Goal: Task Accomplishment & Management: Manage account settings

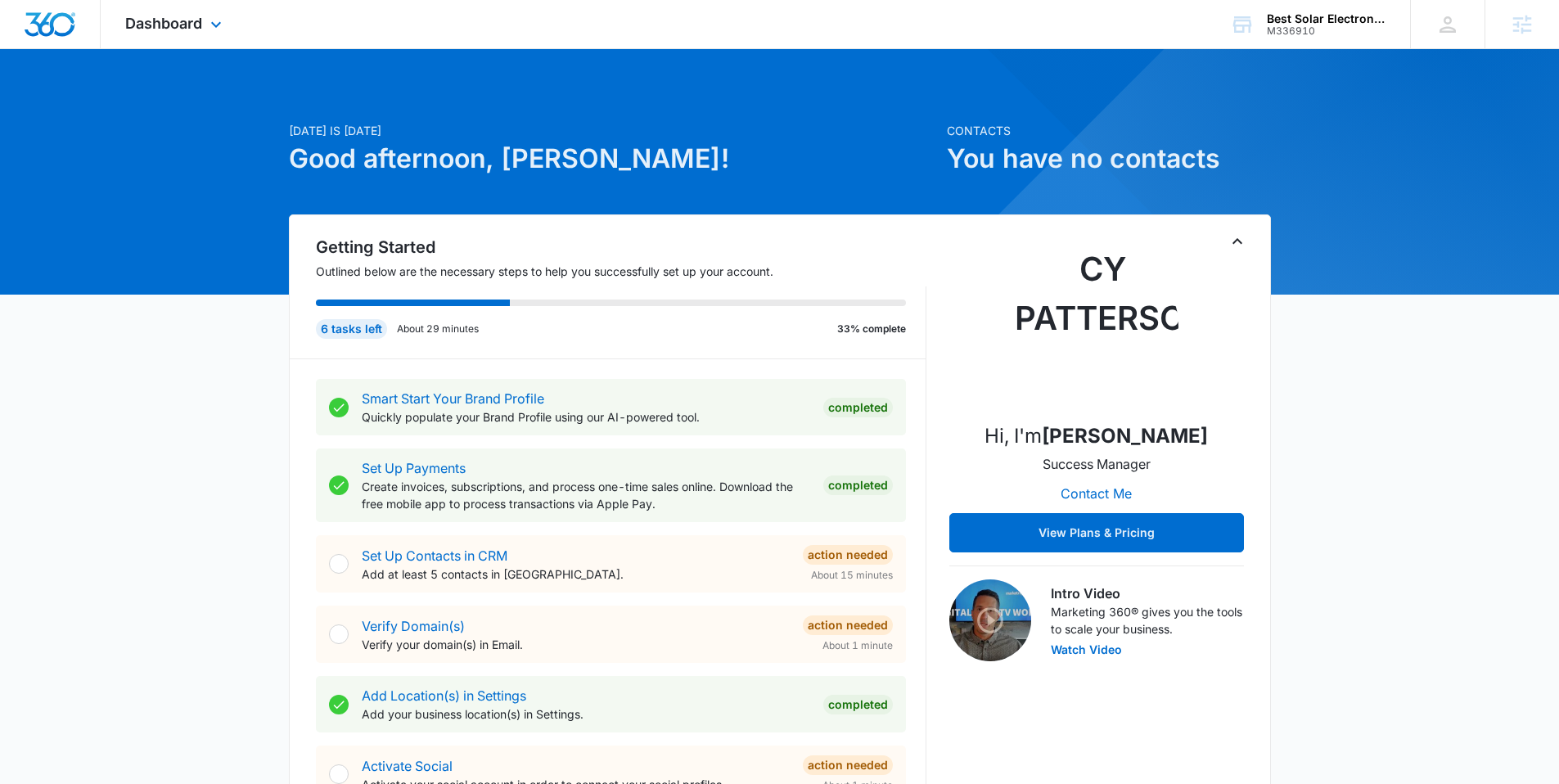
click at [168, 32] on div "Dashboard Apps Reputation Websites Forms CRM Email Social Shop Content Ads Inte…" at bounding box center [175, 24] width 149 height 48
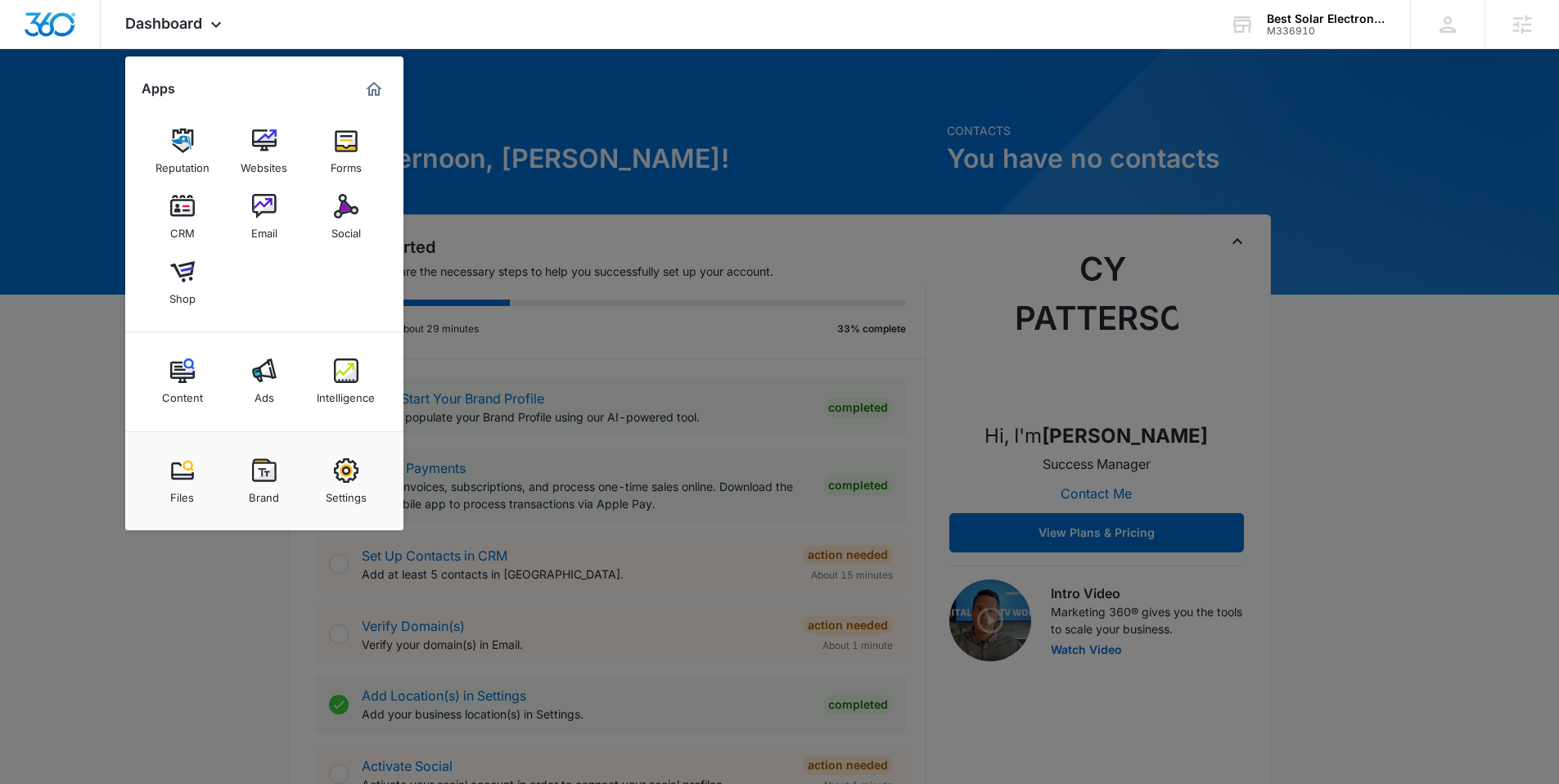
click at [635, 122] on div at bounding box center [779, 392] width 1559 height 784
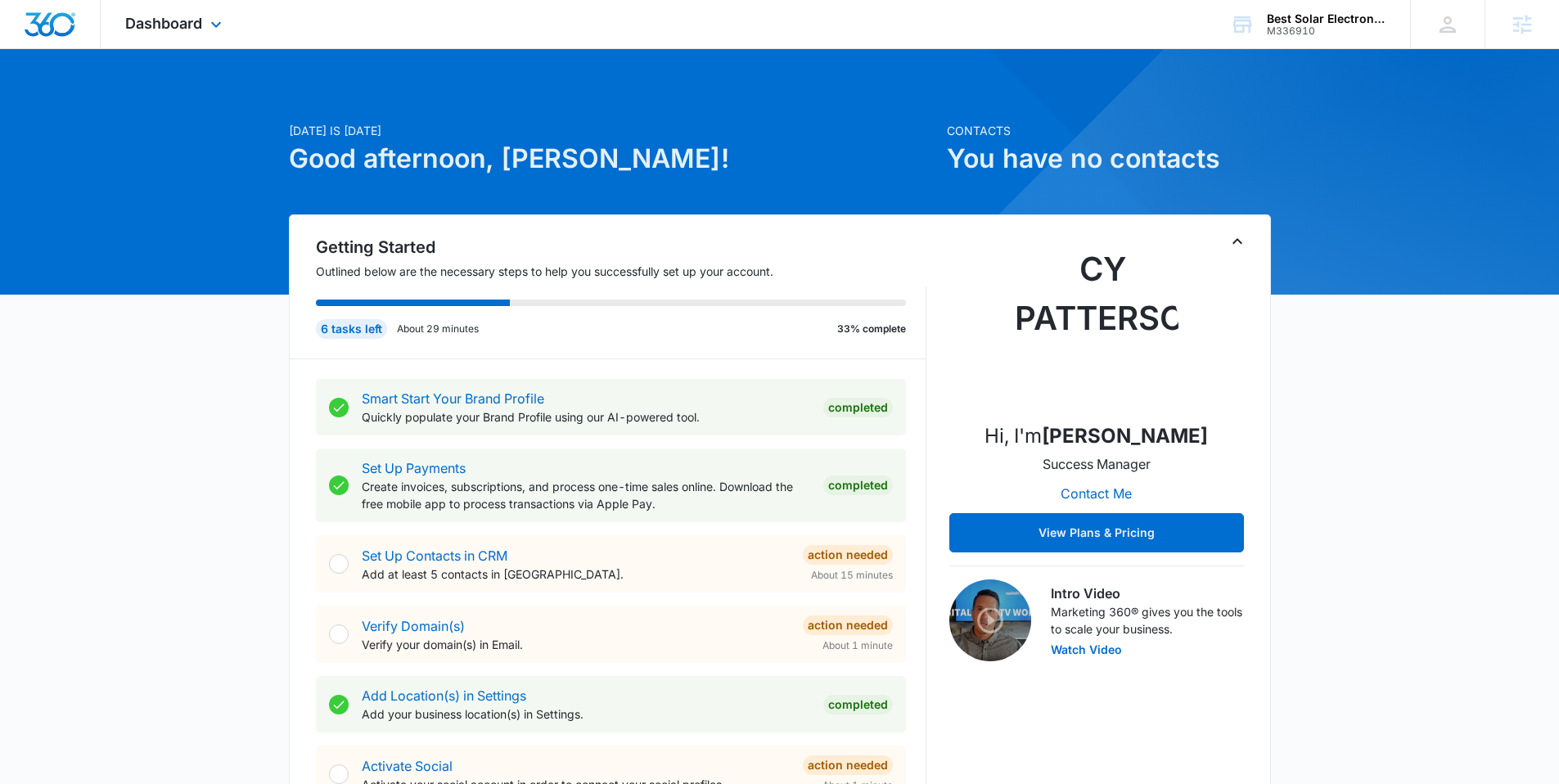
click at [149, 34] on div "Dashboard Apps Reputation Websites Forms CRM Email Social Shop Content Ads Inte…" at bounding box center [175, 24] width 149 height 48
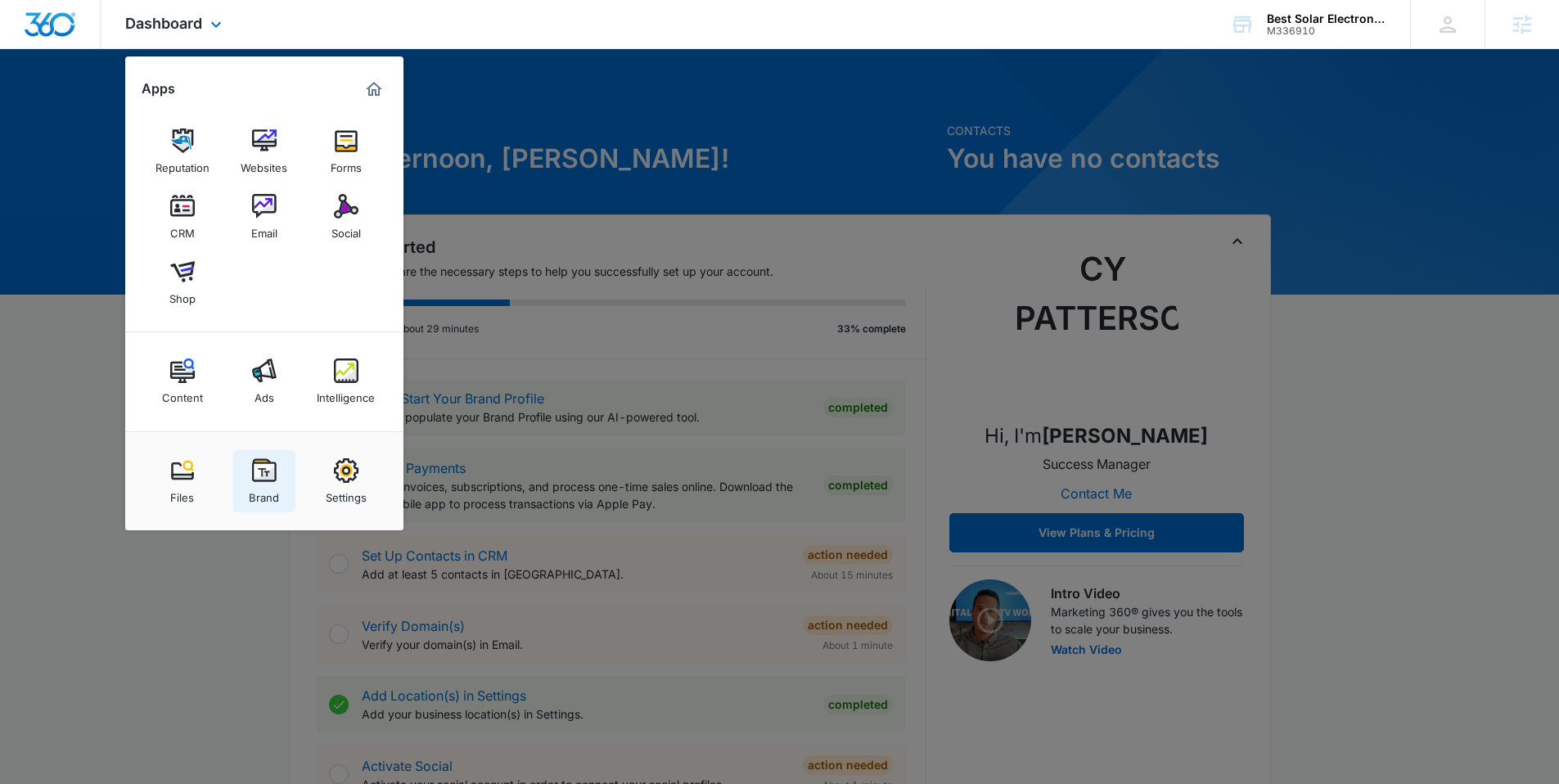
click at [256, 476] on img at bounding box center [265, 470] width 25 height 25
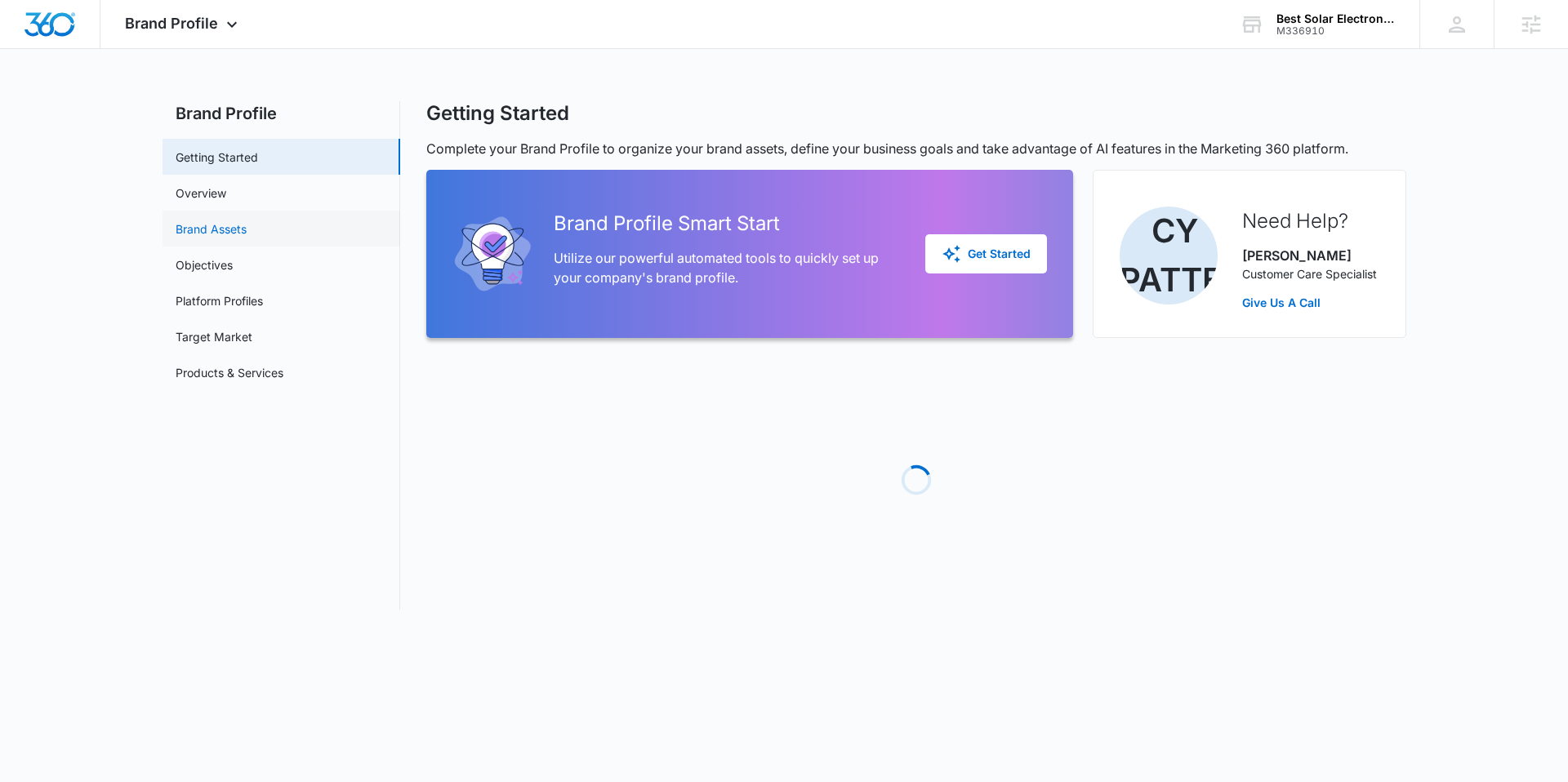
click at [206, 220] on link "Brand Assets" at bounding box center [211, 228] width 71 height 17
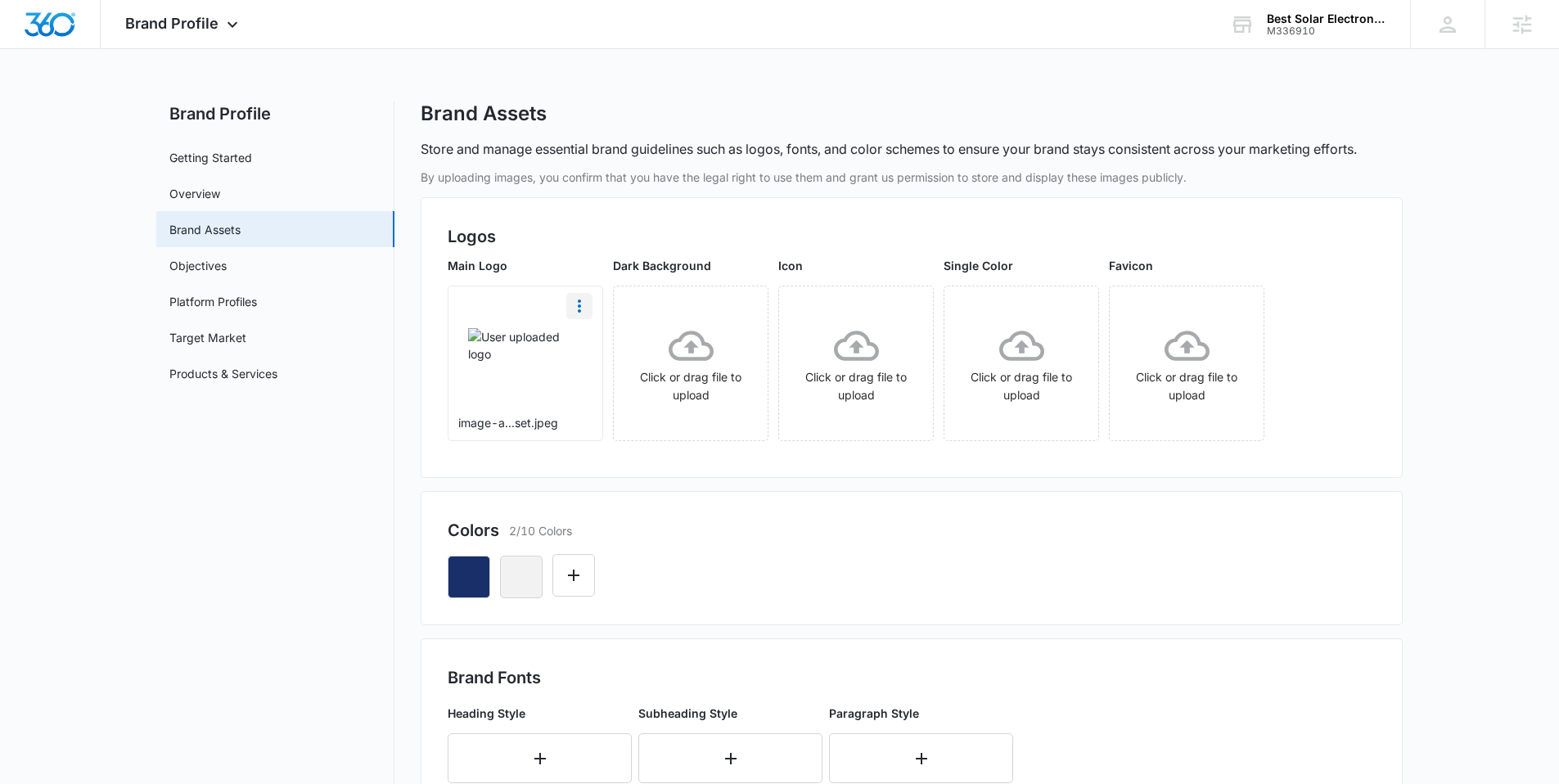
click at [575, 311] on icon "More" at bounding box center [579, 306] width 20 height 20
click at [597, 379] on div "Delete" at bounding box center [613, 377] width 53 height 12
click at [488, 555] on icon "button" at bounding box center [490, 557] width 7 height 7
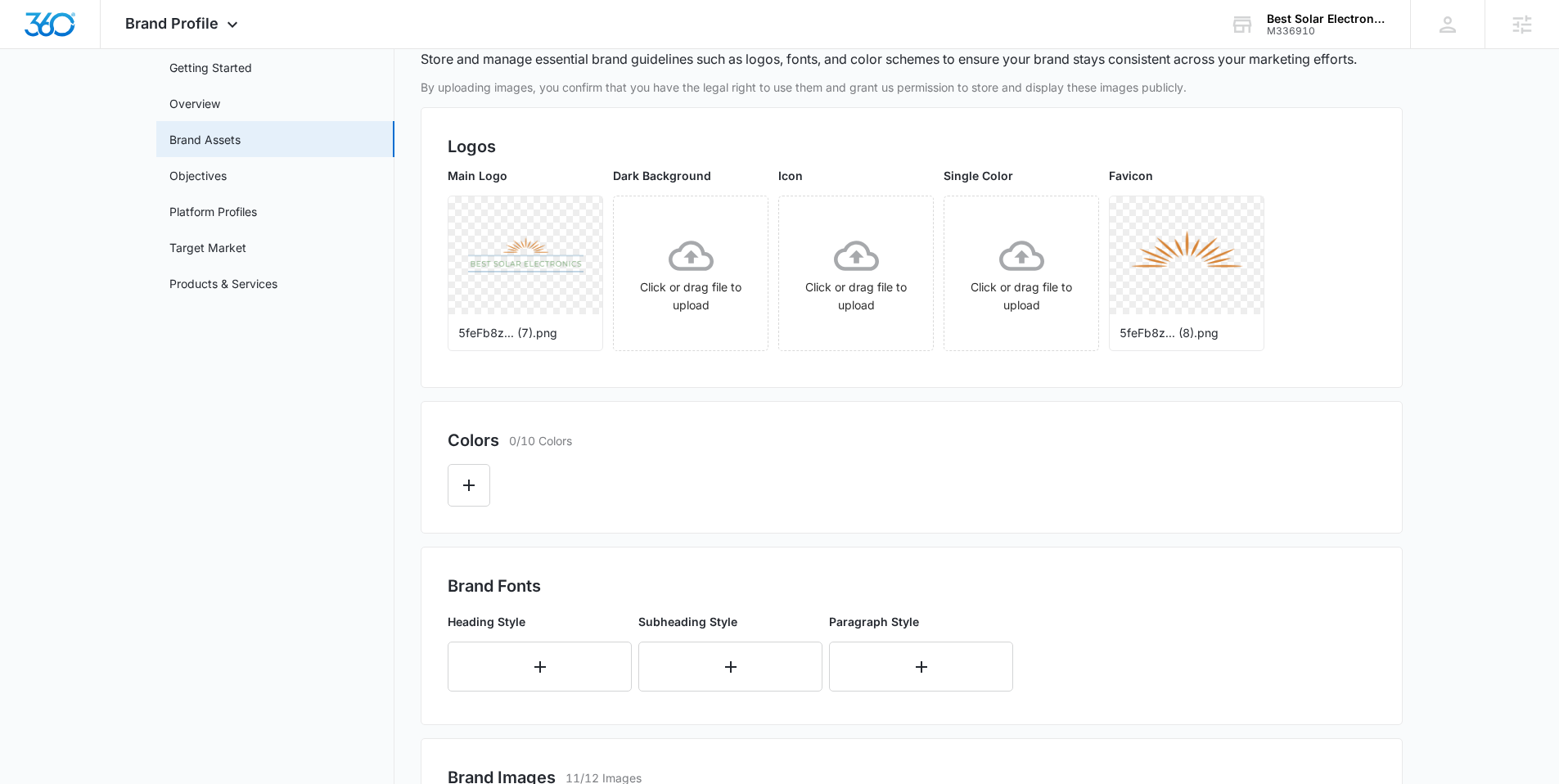
scroll to position [308, 0]
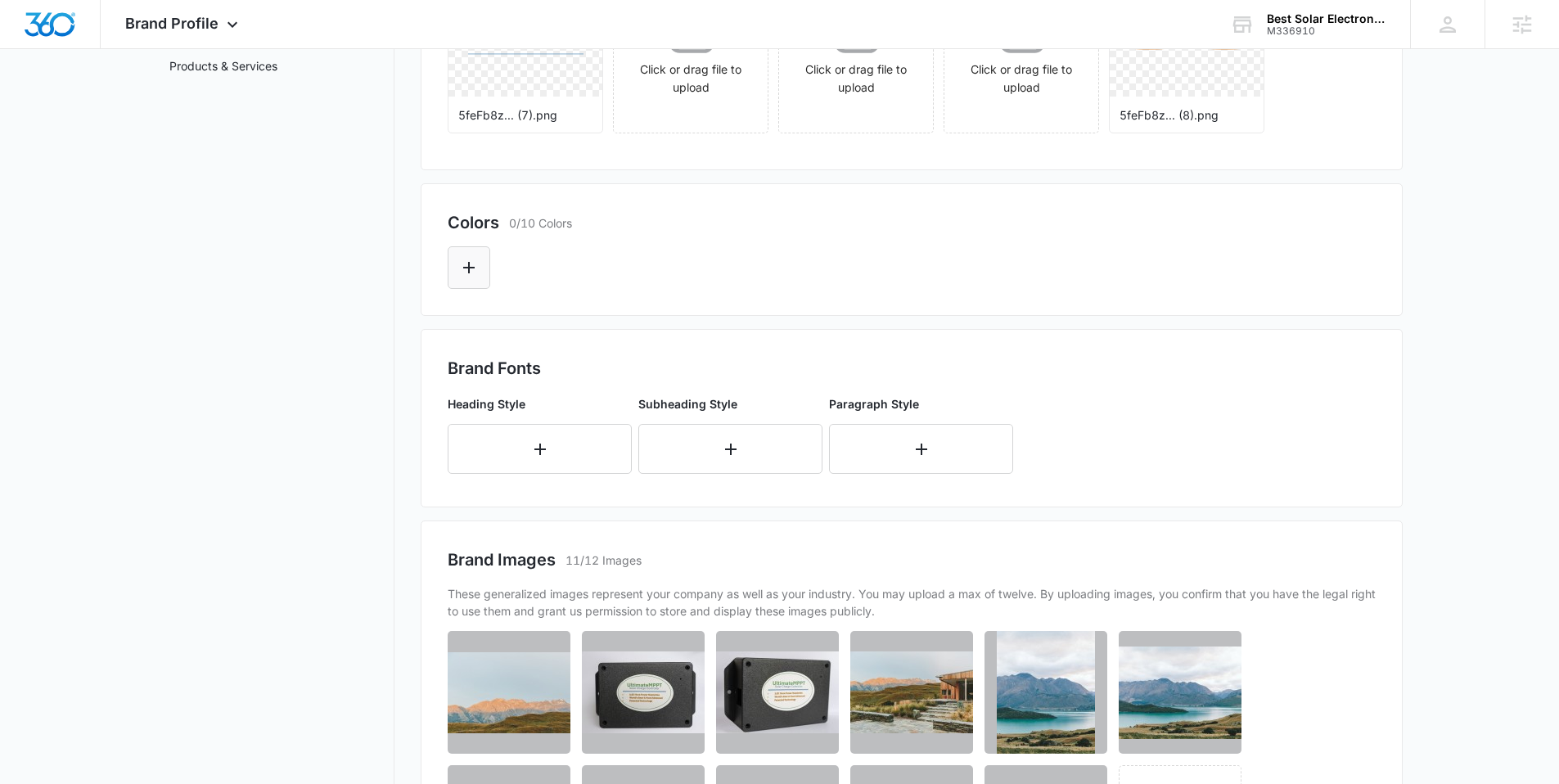
click at [481, 278] on button "Edit Color" at bounding box center [469, 267] width 42 height 42
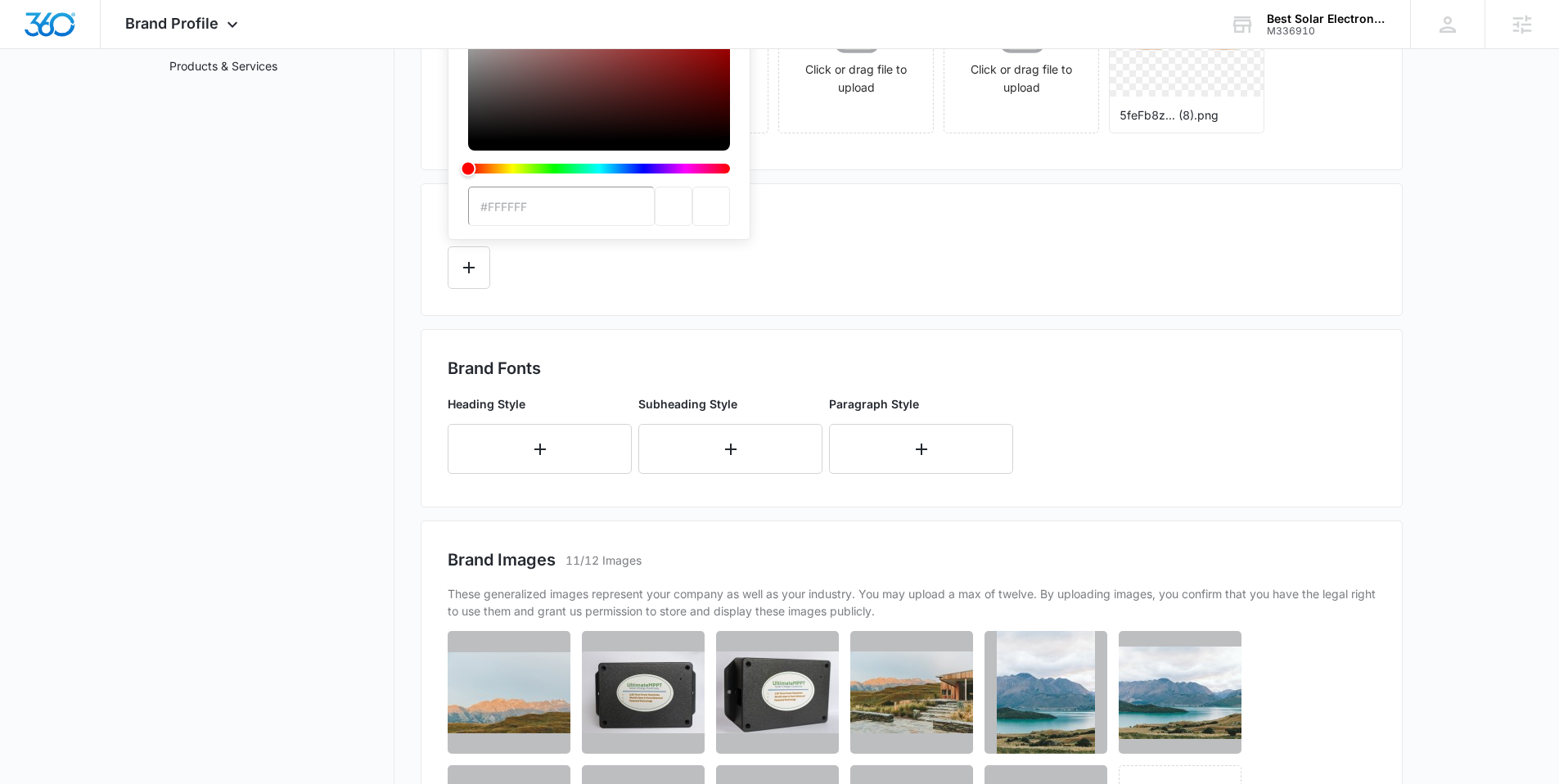
scroll to position [0, 0]
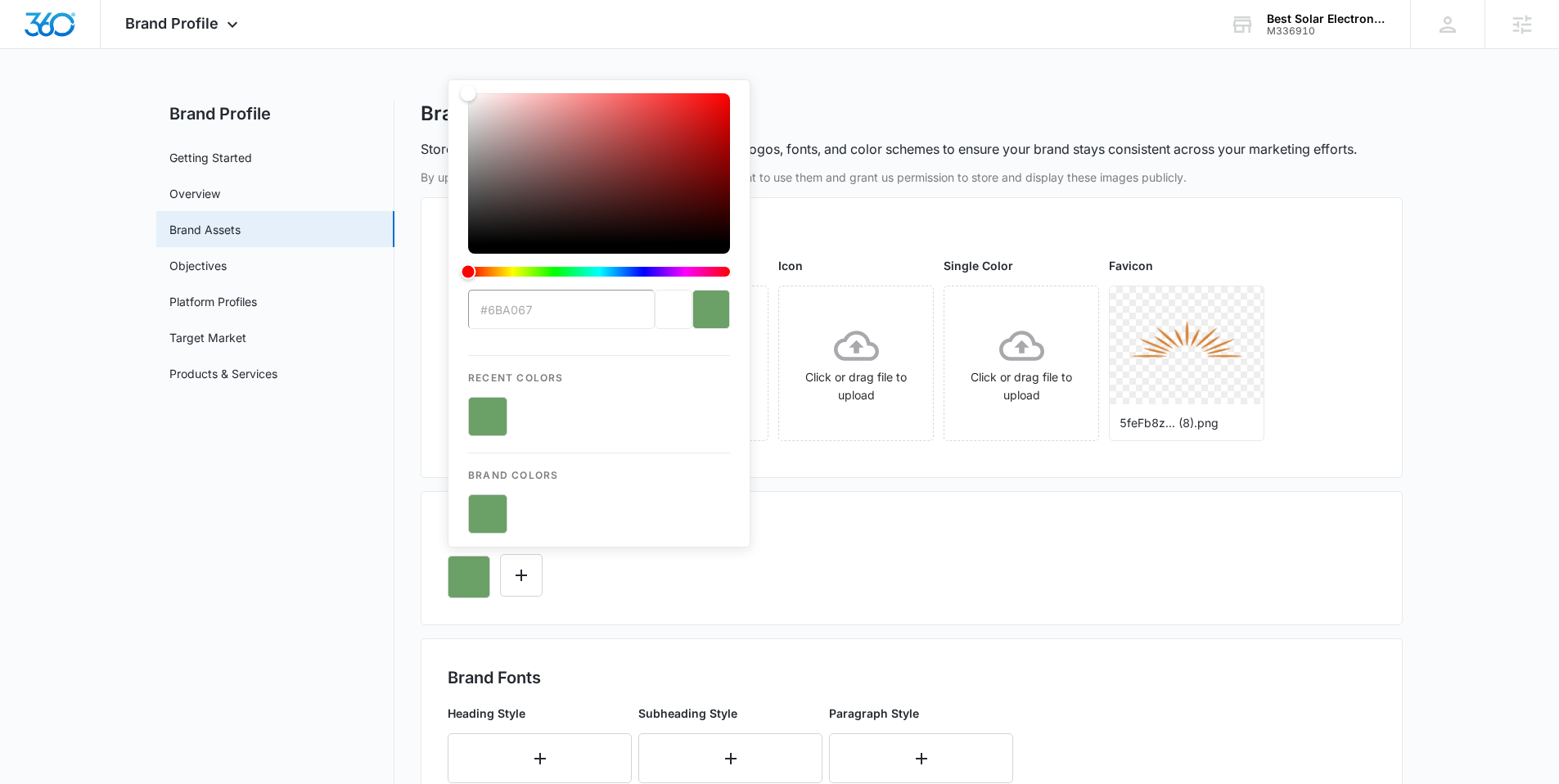
click at [480, 518] on button "color-picker-container" at bounding box center [487, 514] width 39 height 39
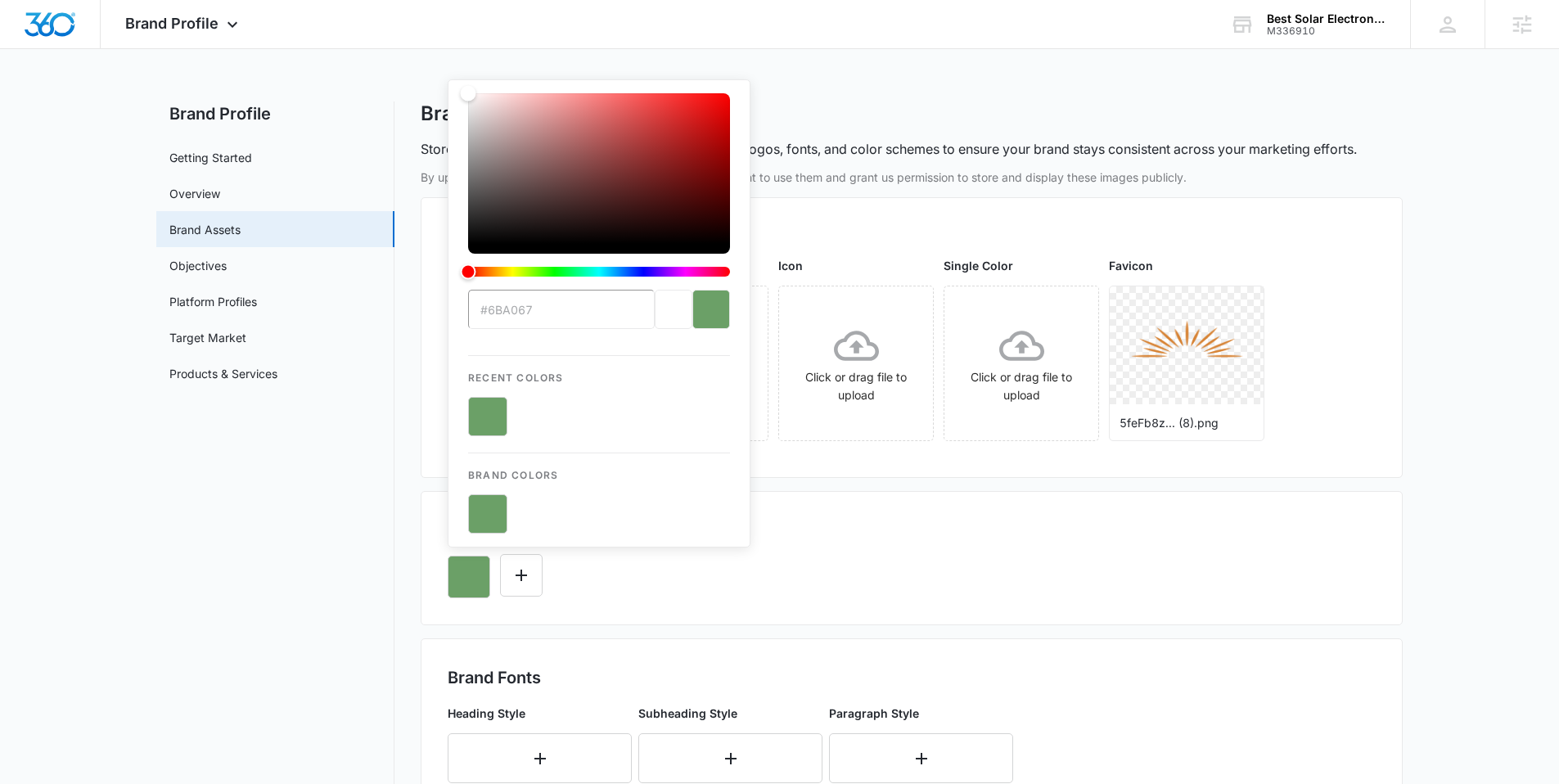
click at [480, 518] on button "color-picker-container" at bounding box center [487, 514] width 39 height 39
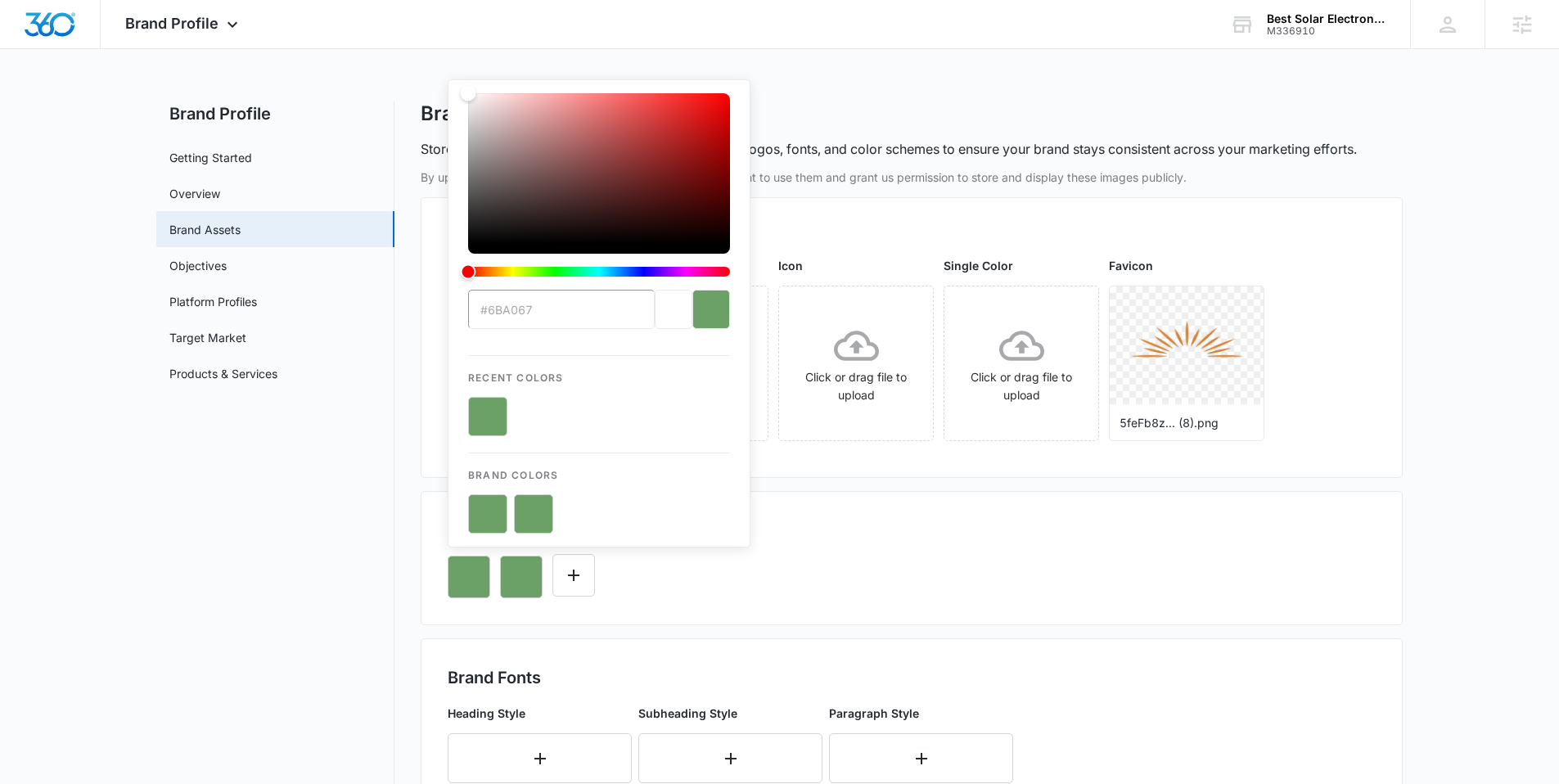
click at [480, 518] on button "color-picker-container" at bounding box center [487, 514] width 39 height 39
type input "#6BA067"
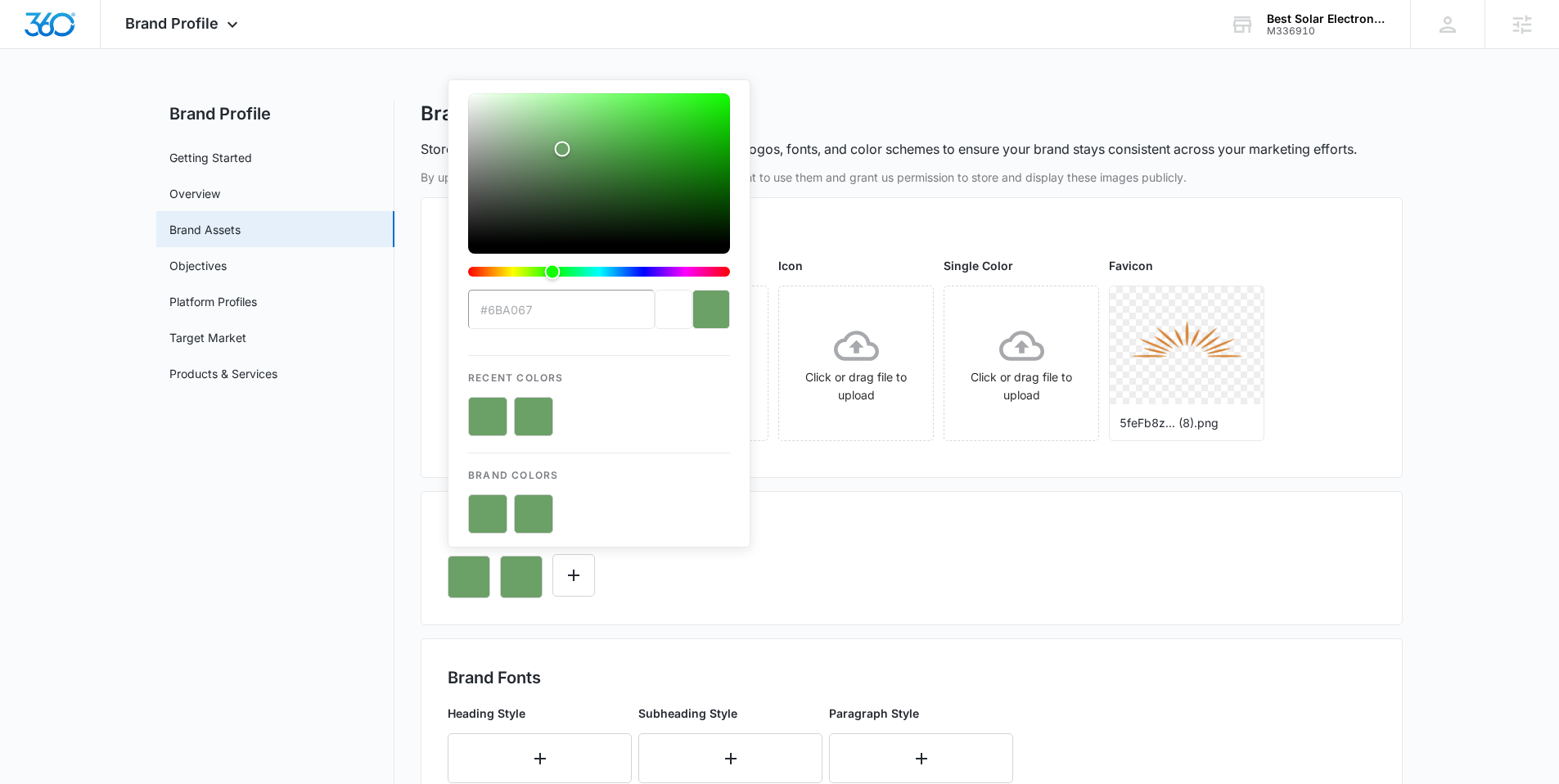
click at [718, 578] on div "#6BA067 Recent Colors Brand Colors" at bounding box center [912, 570] width 928 height 56
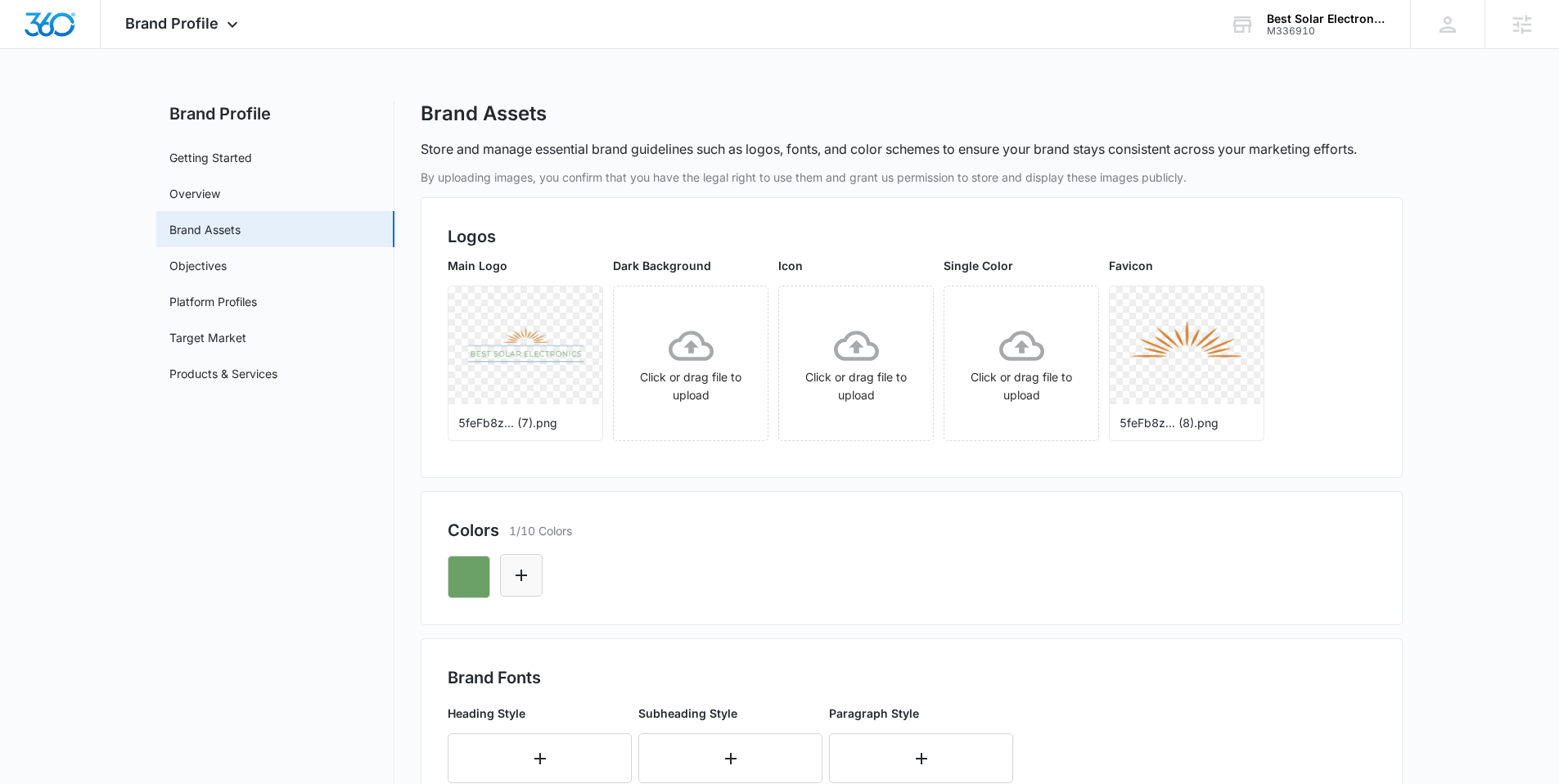
click at [521, 573] on icon "Edit Color" at bounding box center [521, 575] width 12 height 12
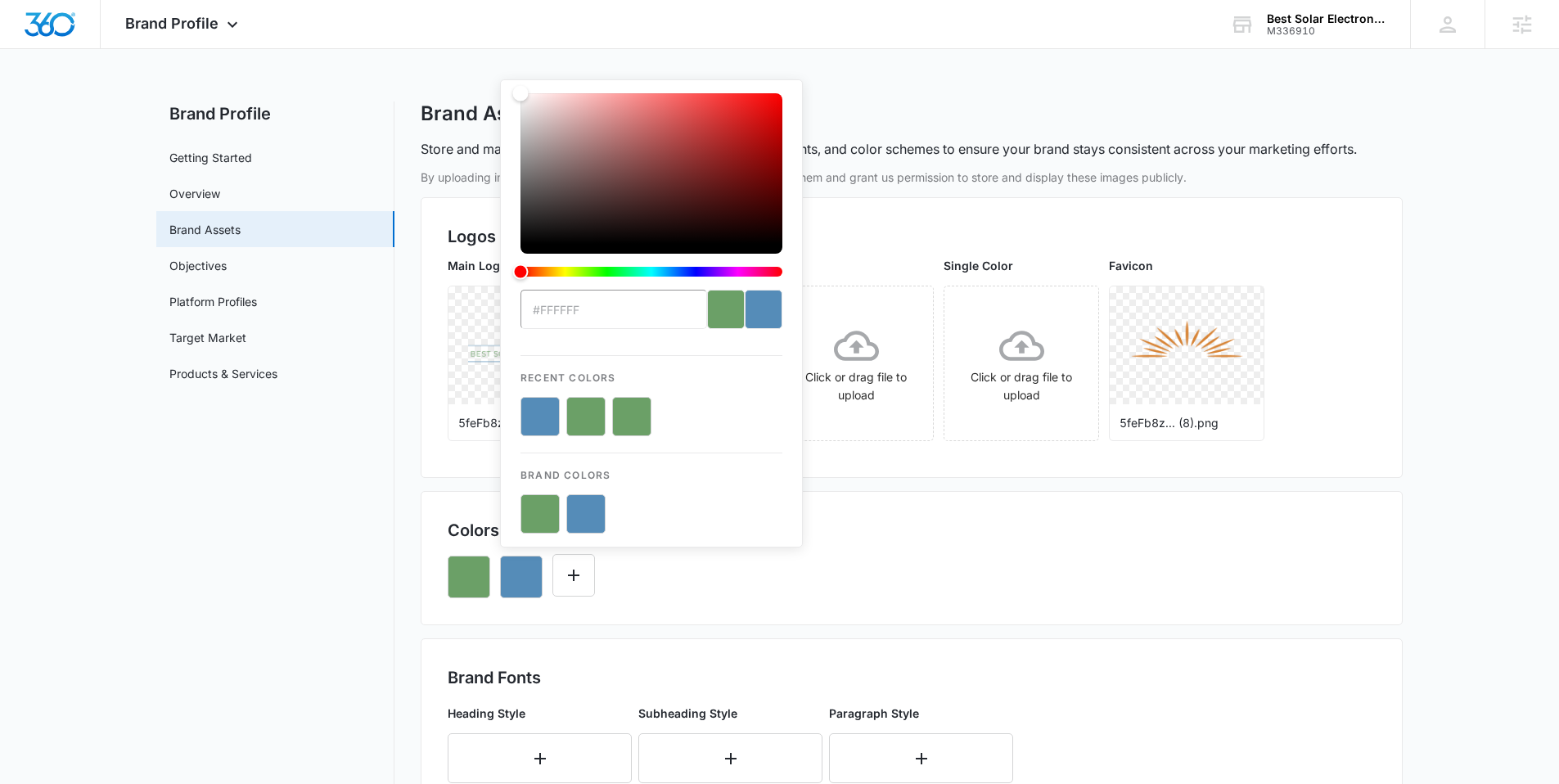
click at [593, 512] on button "color-picker-container" at bounding box center [586, 514] width 39 height 39
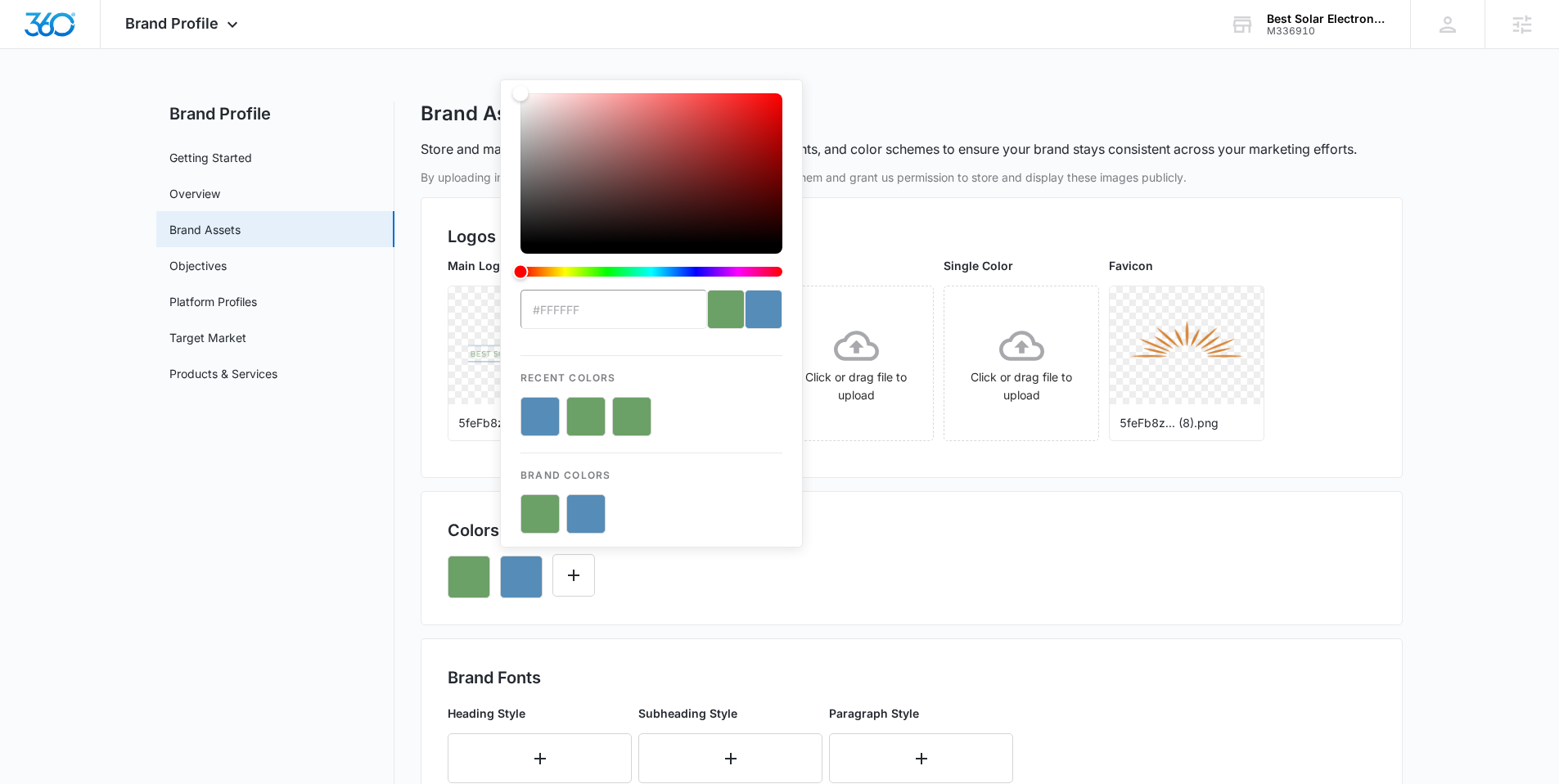
click at [593, 512] on button "color-picker-container" at bounding box center [586, 514] width 39 height 39
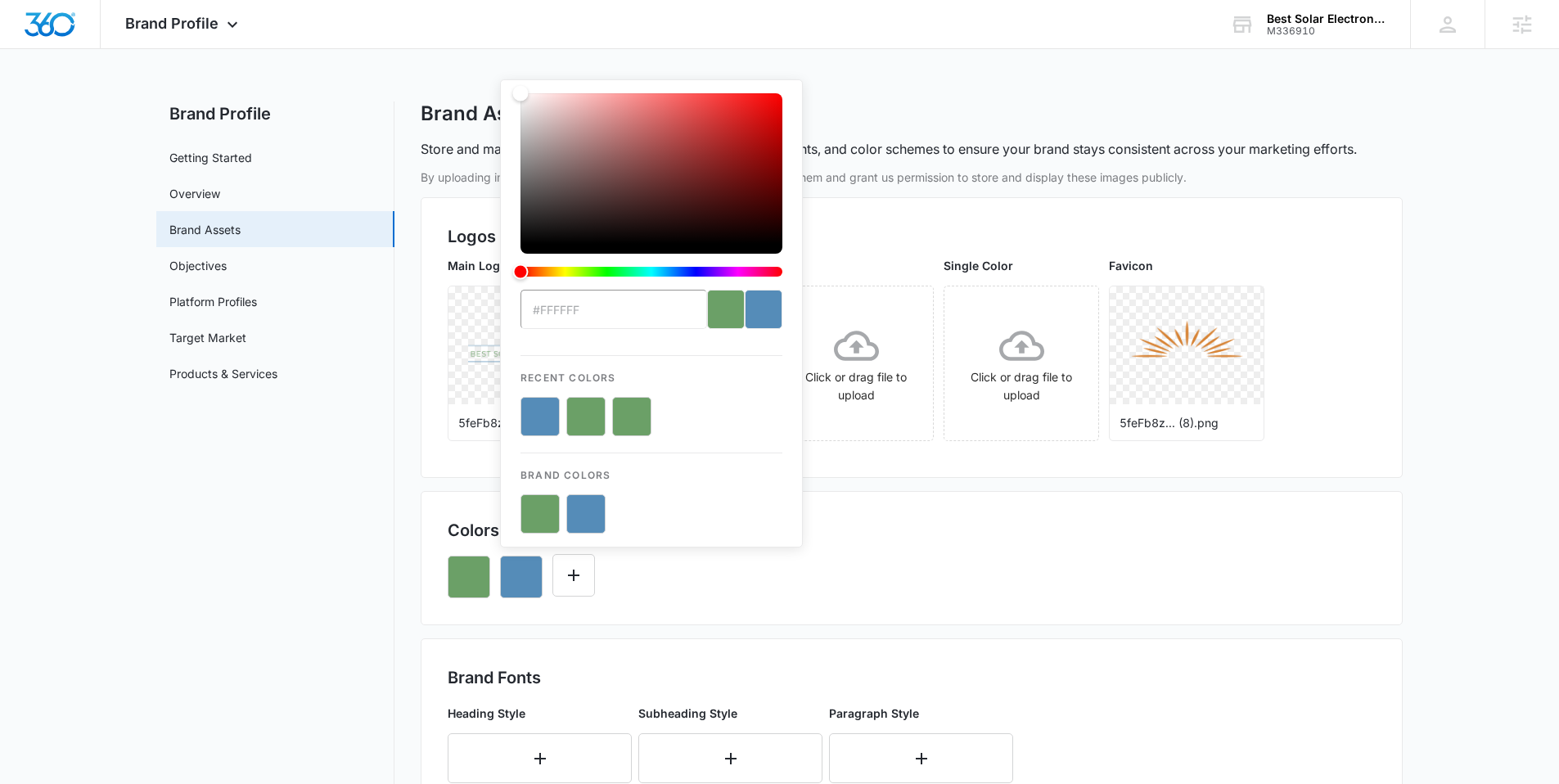
click at [593, 512] on button "color-picker-container" at bounding box center [586, 514] width 39 height 39
type input "#558CB8"
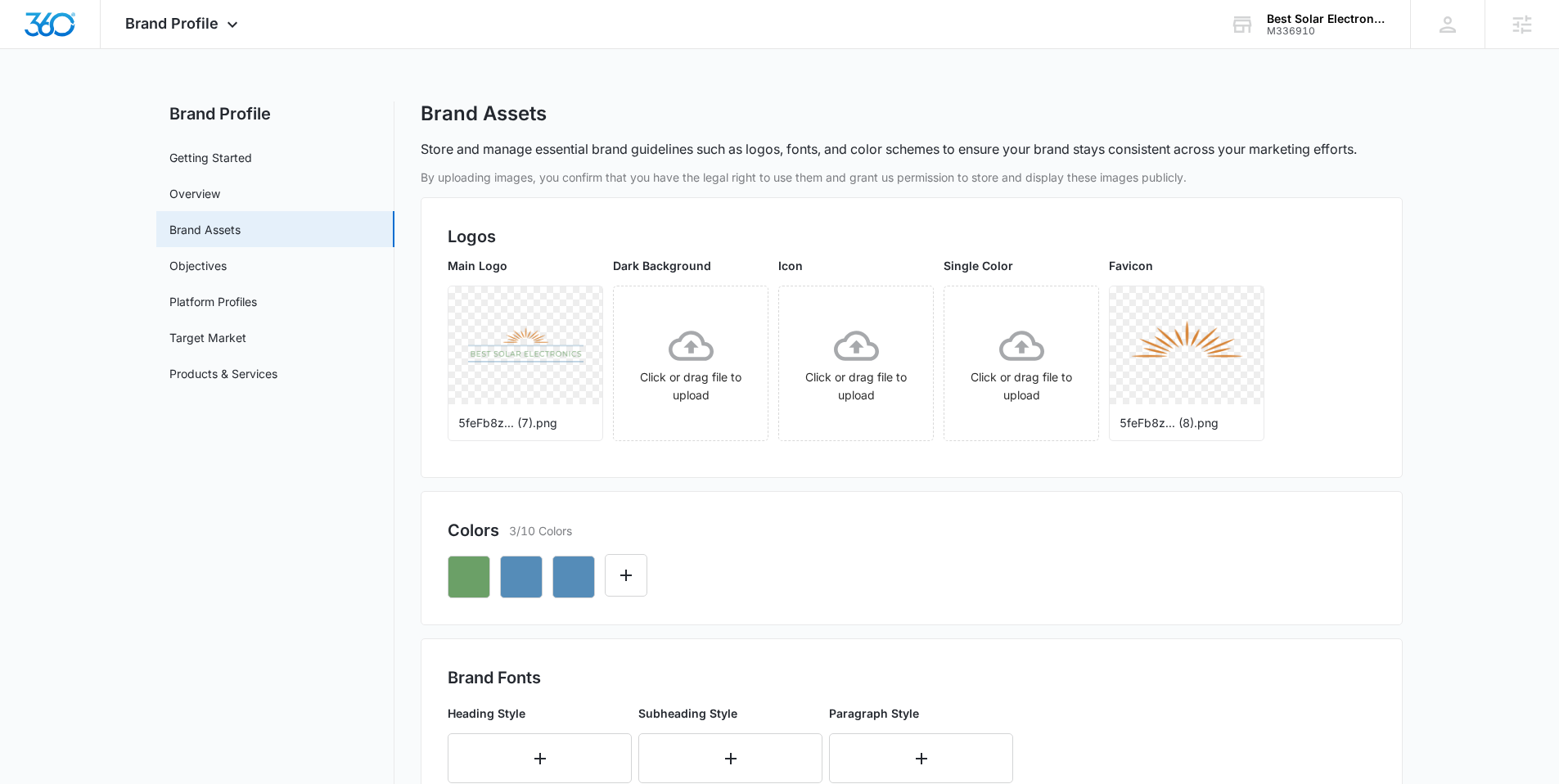
click at [922, 567] on div at bounding box center [912, 570] width 928 height 56
click at [560, 569] on button "Edit Color" at bounding box center [573, 575] width 42 height 42
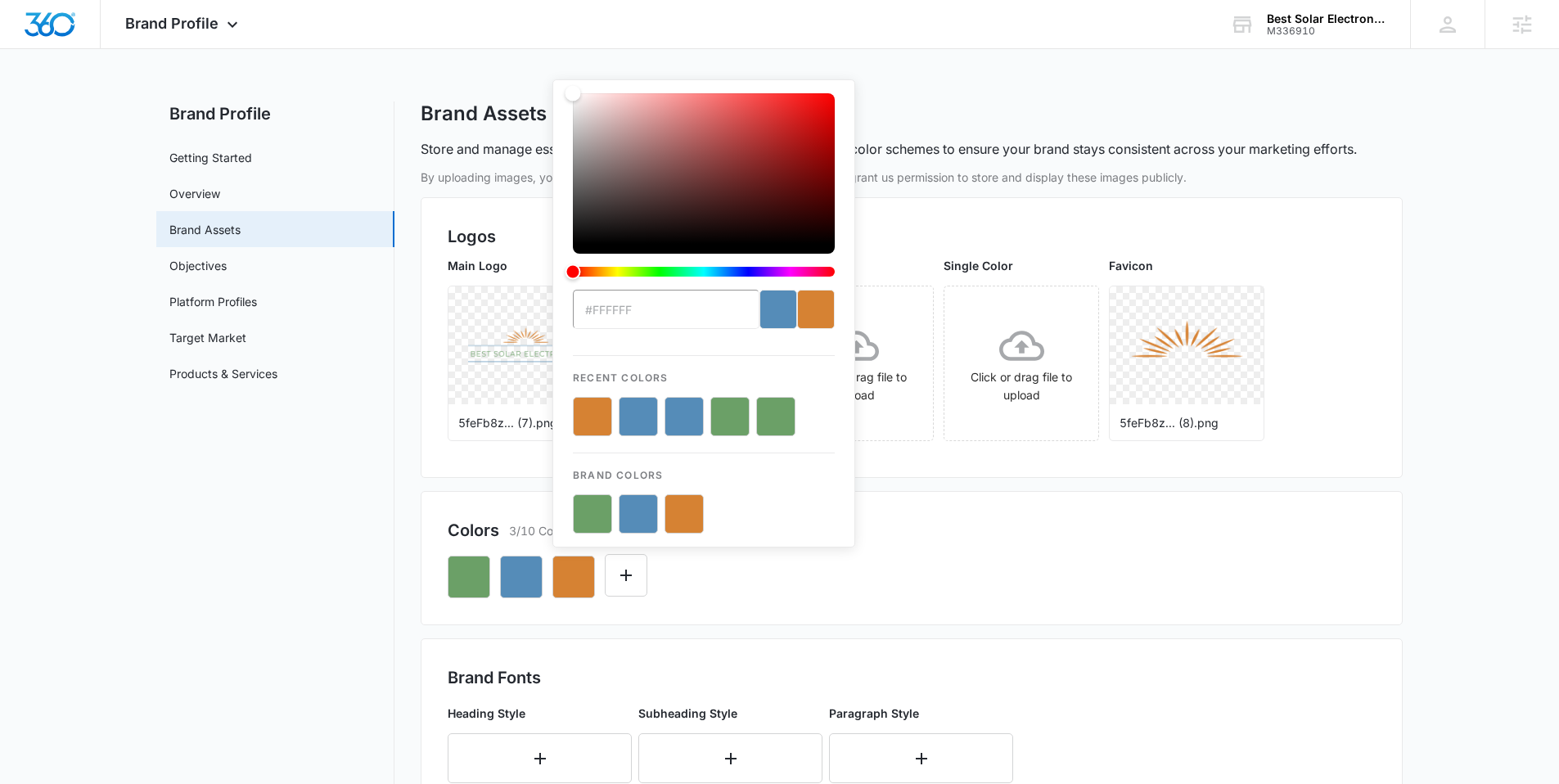
click at [684, 514] on button "color-picker-container" at bounding box center [684, 514] width 39 height 39
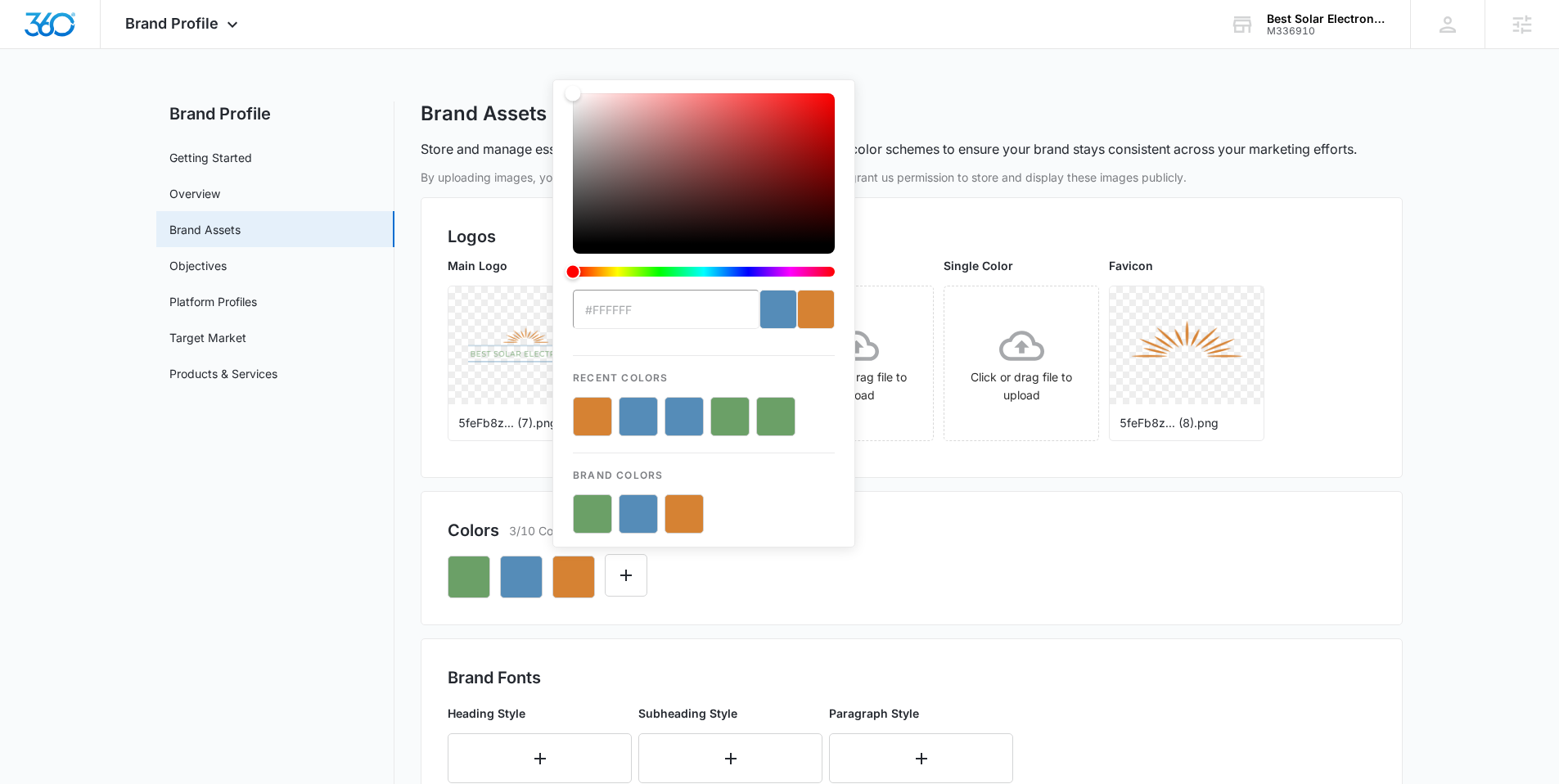
click at [684, 514] on button "color-picker-container" at bounding box center [684, 514] width 39 height 39
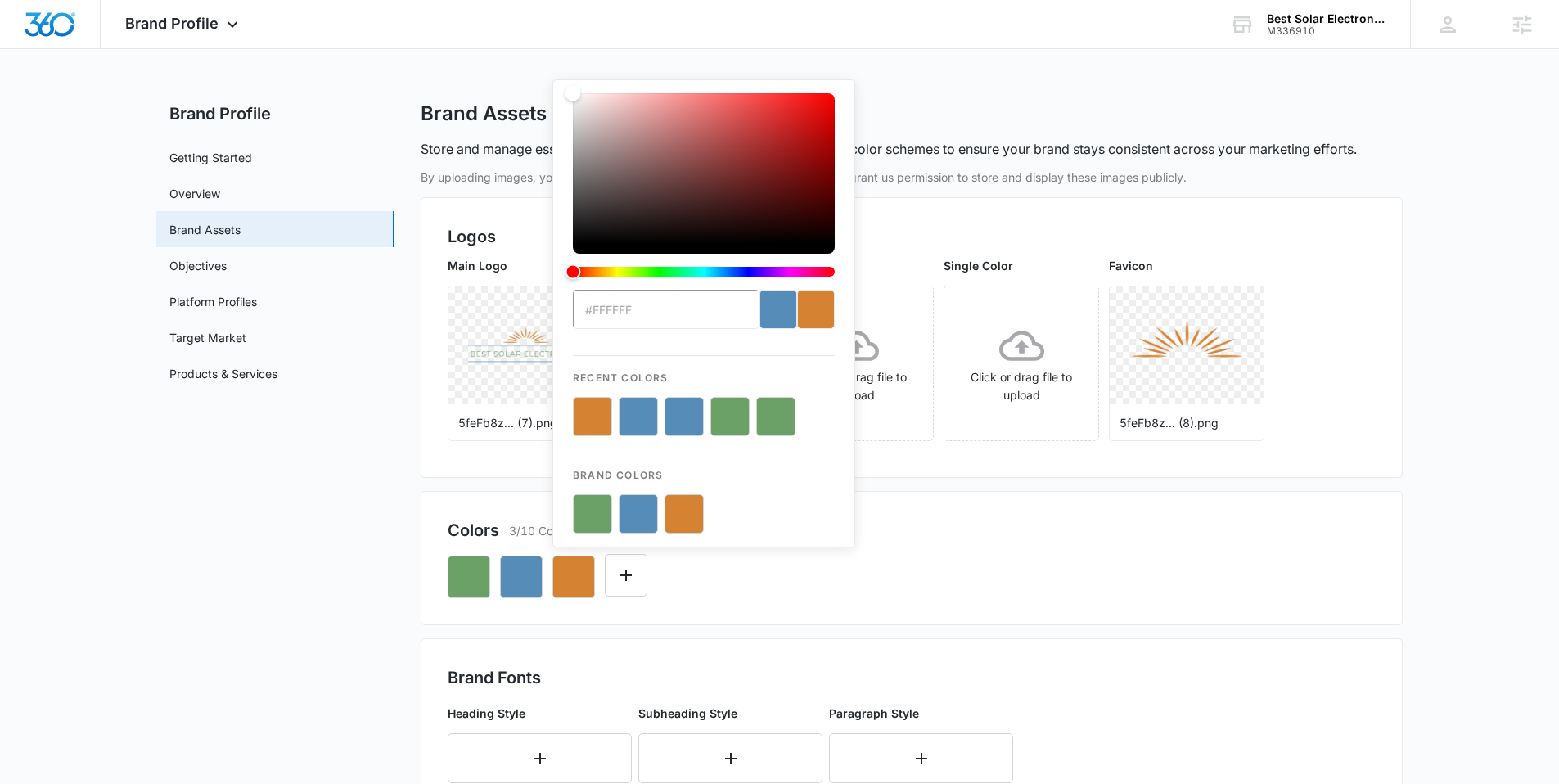
click at [684, 514] on button "color-picker-container" at bounding box center [684, 514] width 39 height 39
type input "#D68233"
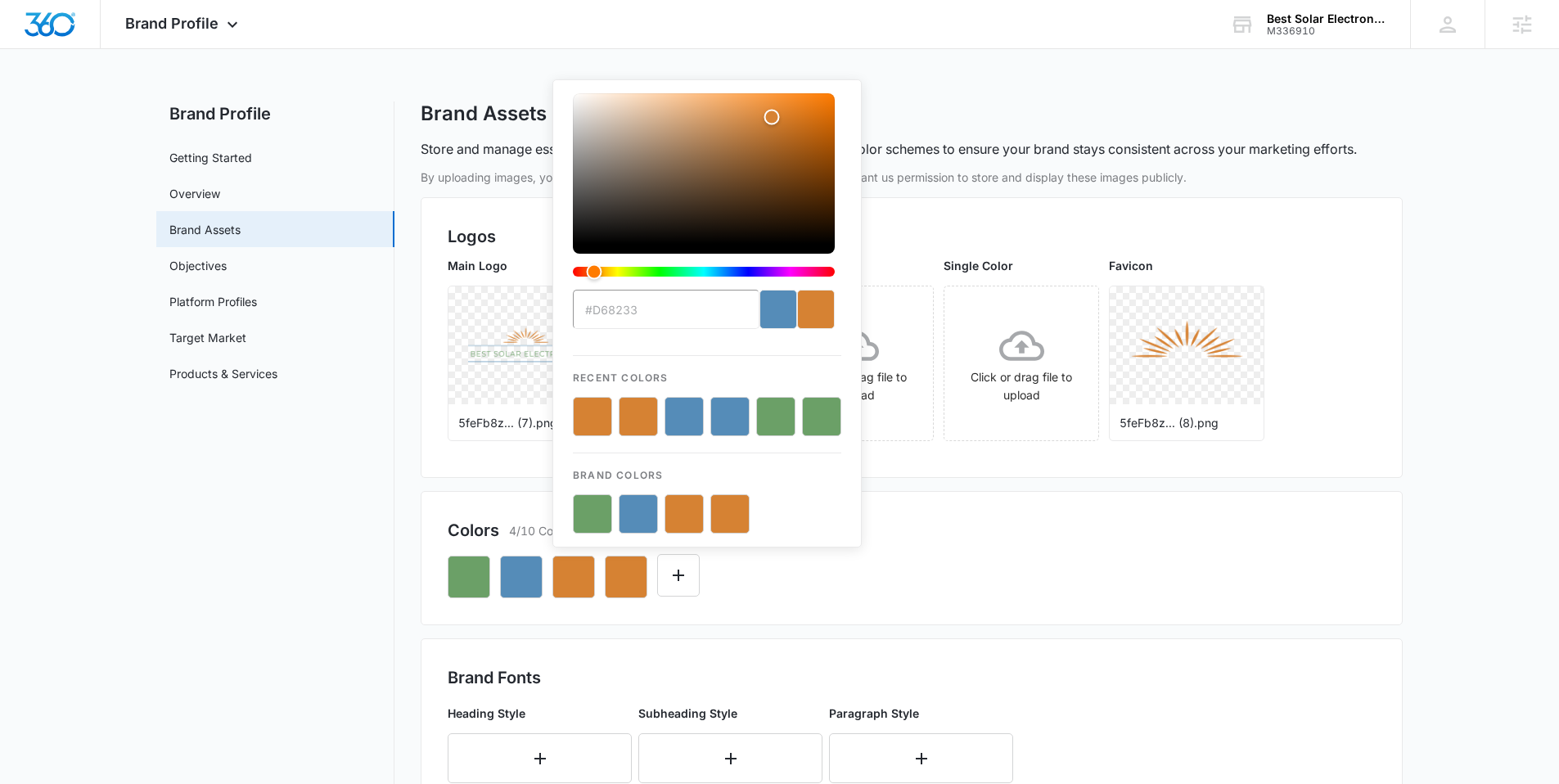
click at [903, 564] on div "#D68233 Recent Colors Brand Colors" at bounding box center [912, 570] width 928 height 56
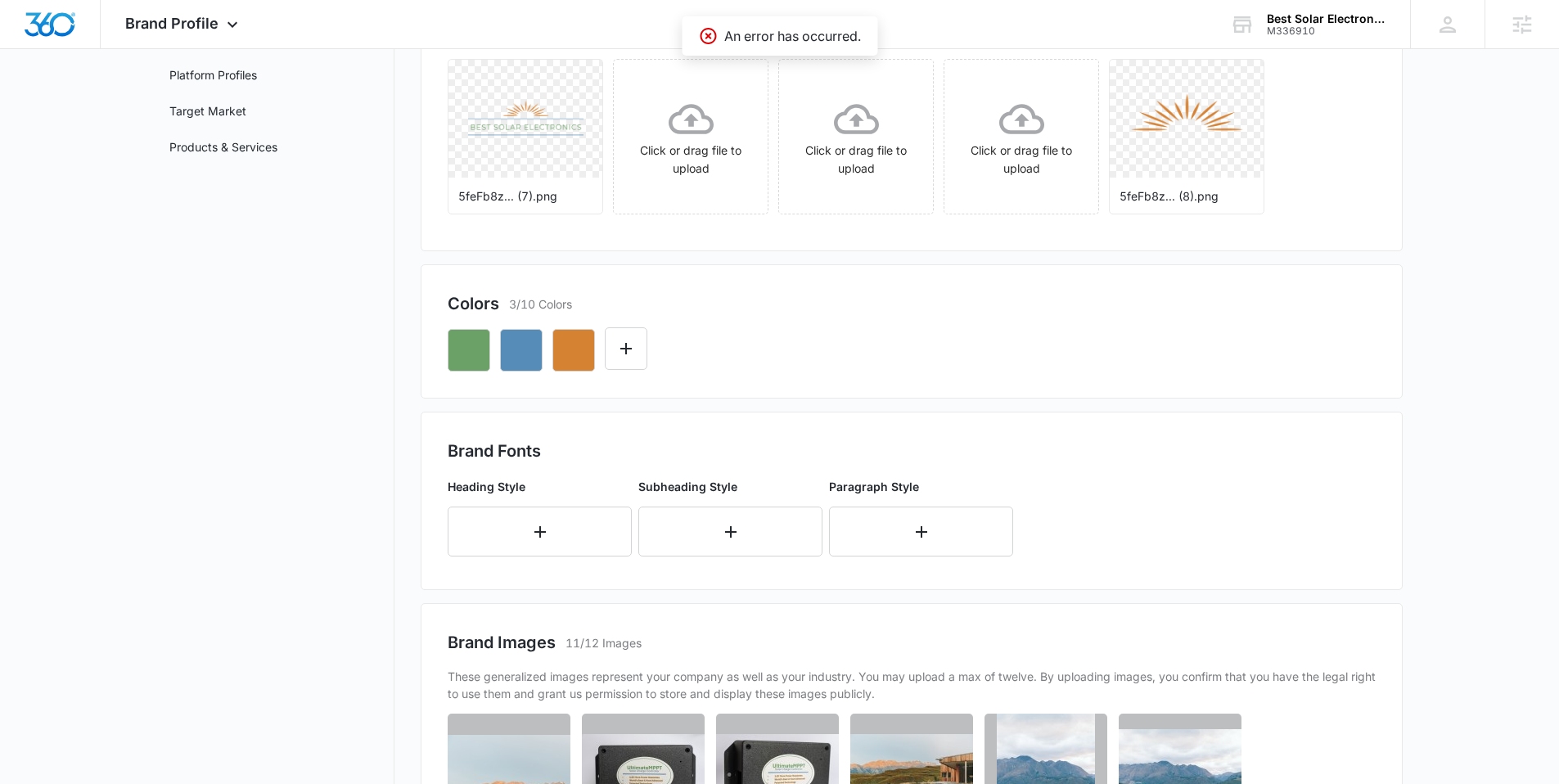
scroll to position [231, 0]
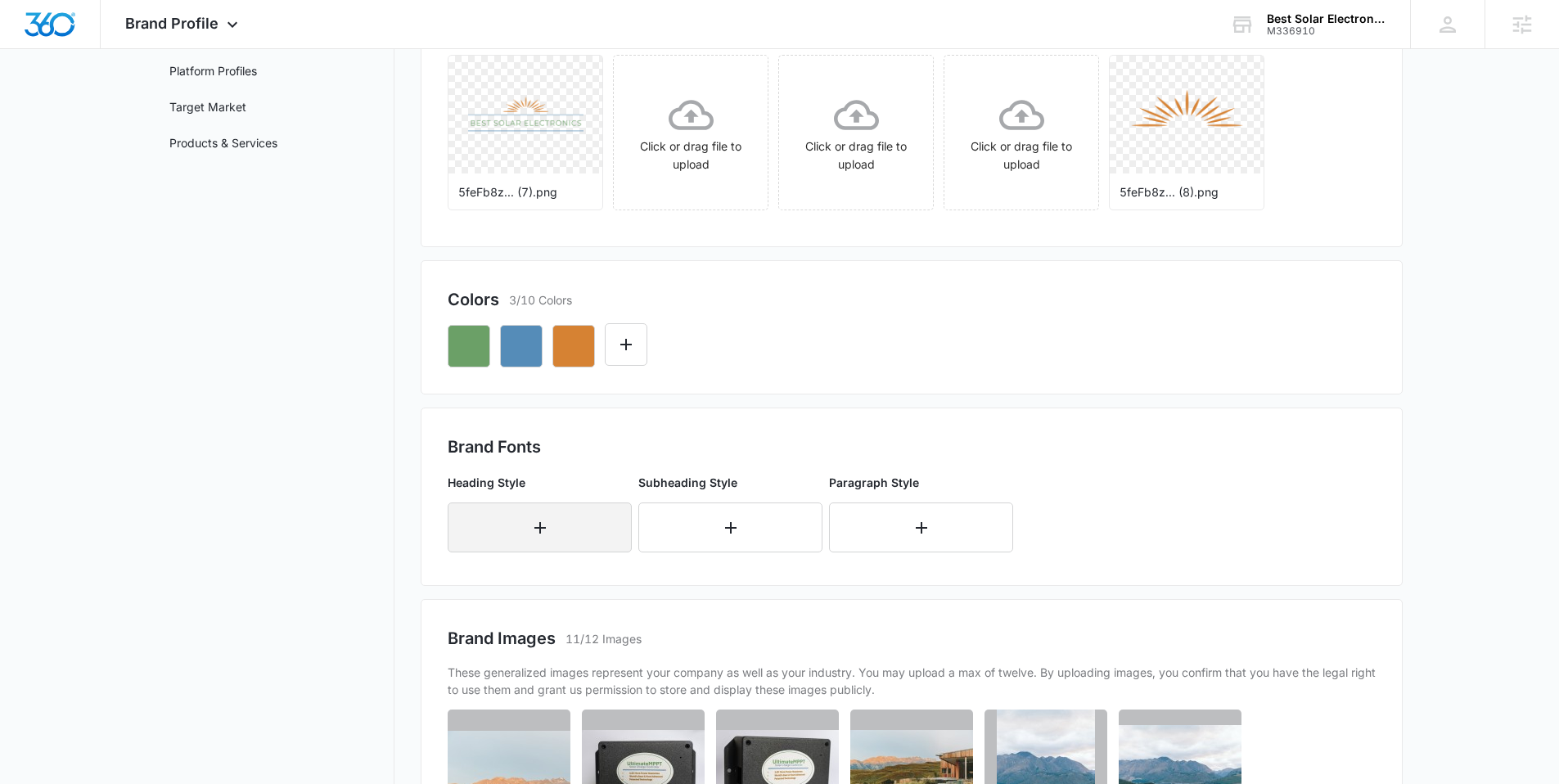
click at [471, 530] on button "button" at bounding box center [540, 528] width 184 height 50
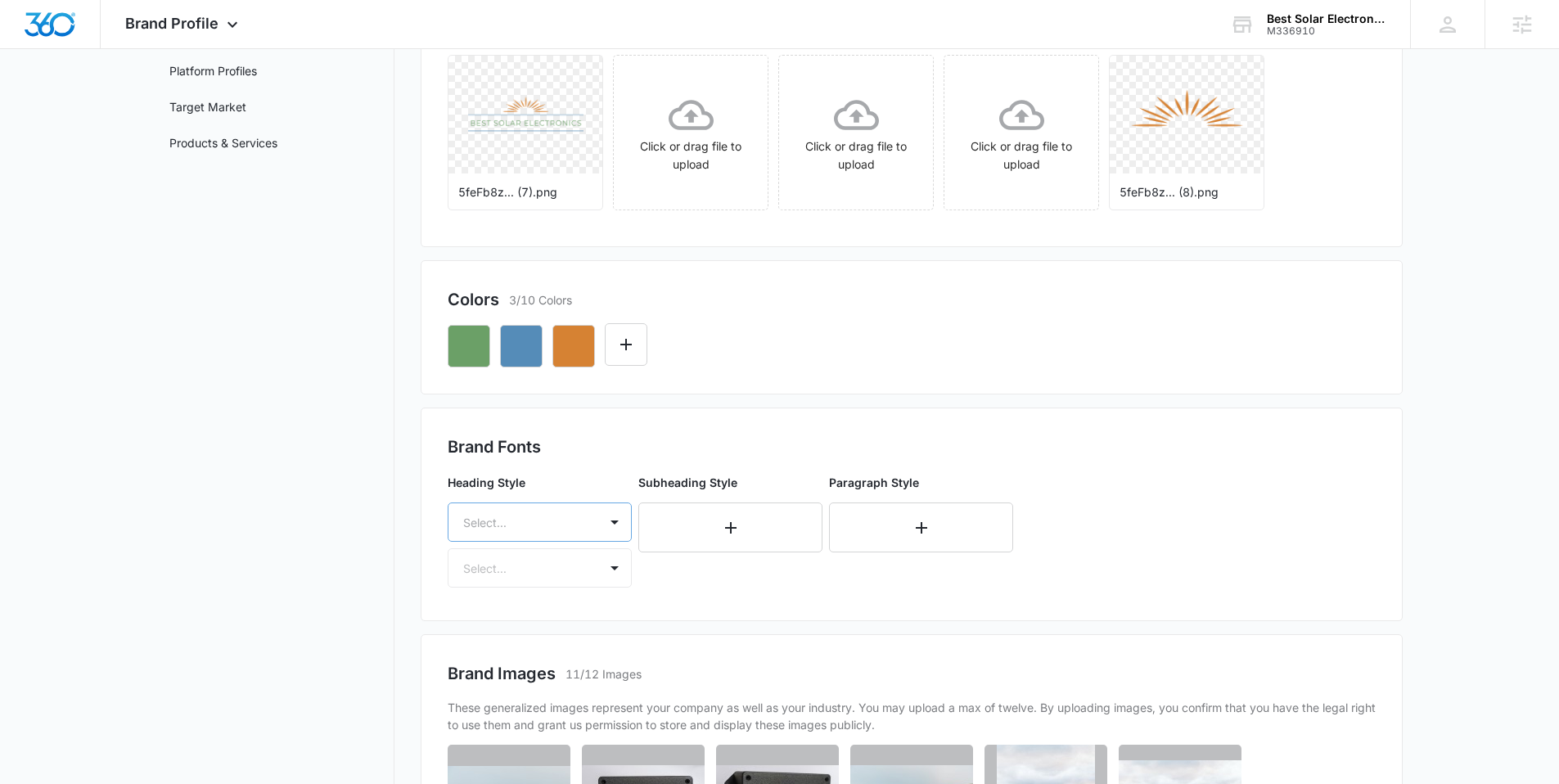
click at [483, 520] on div "Heading Style Select... Select..." at bounding box center [540, 530] width 184 height 114
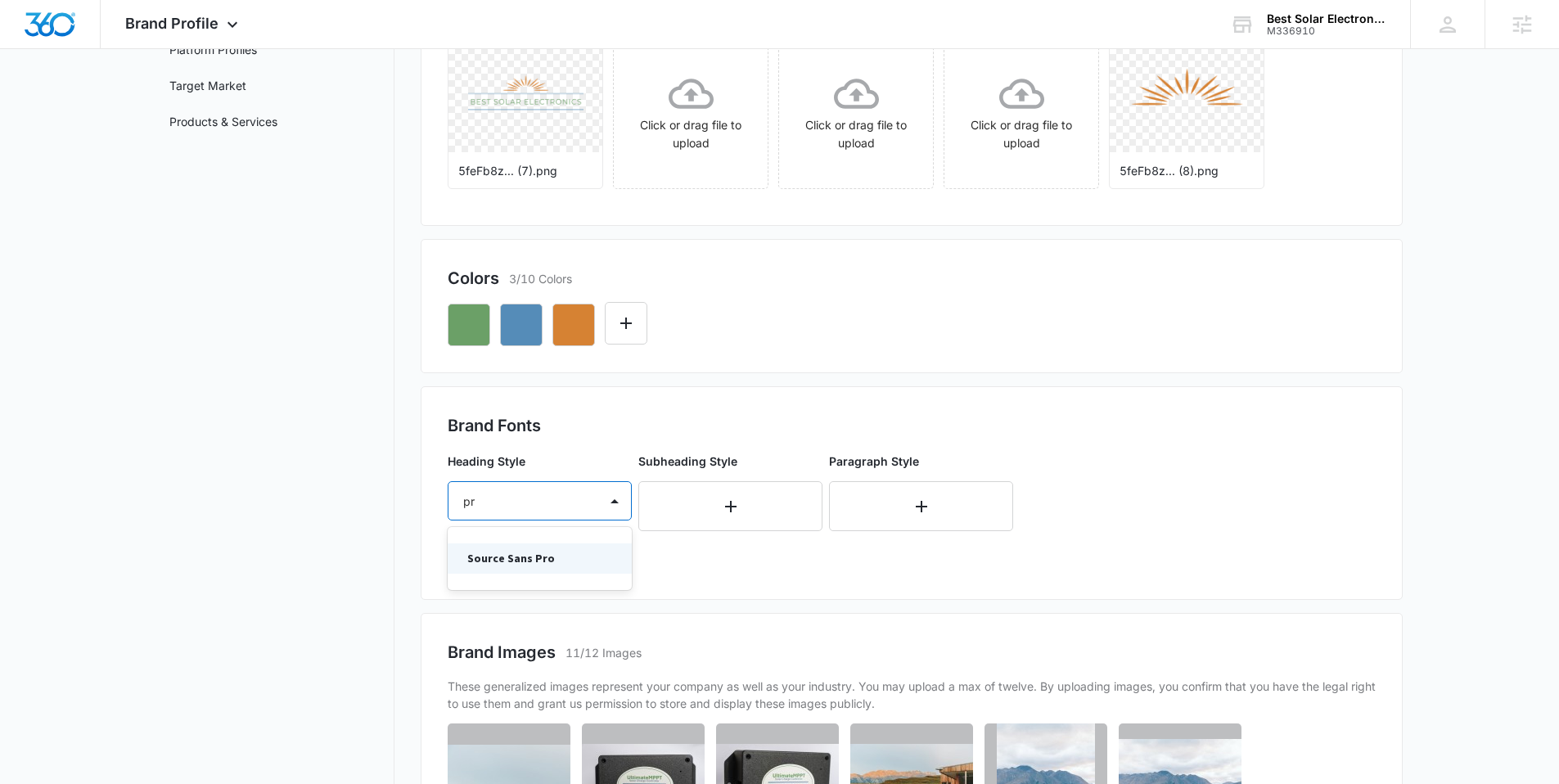
type input "p"
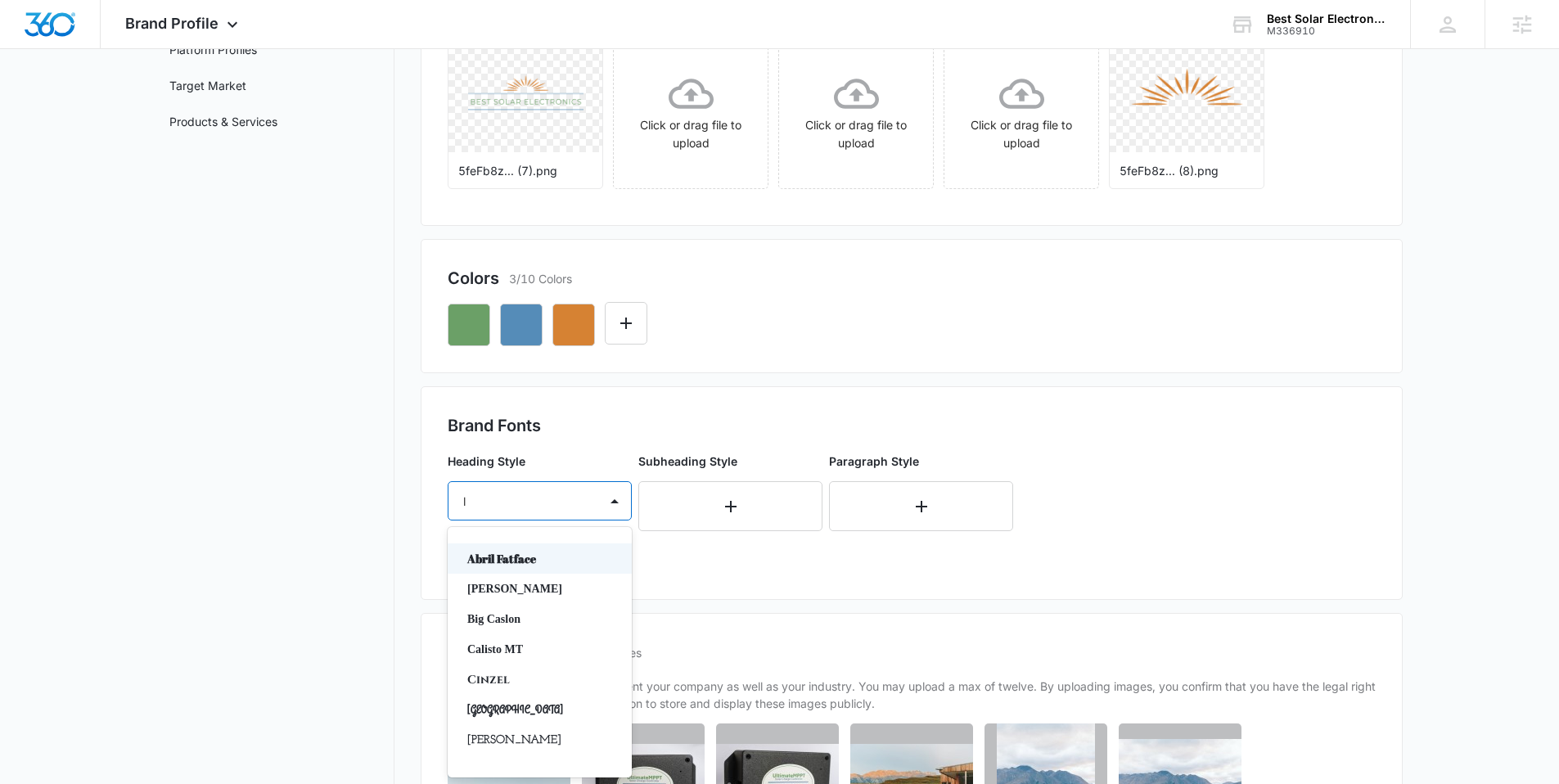
type input "la"
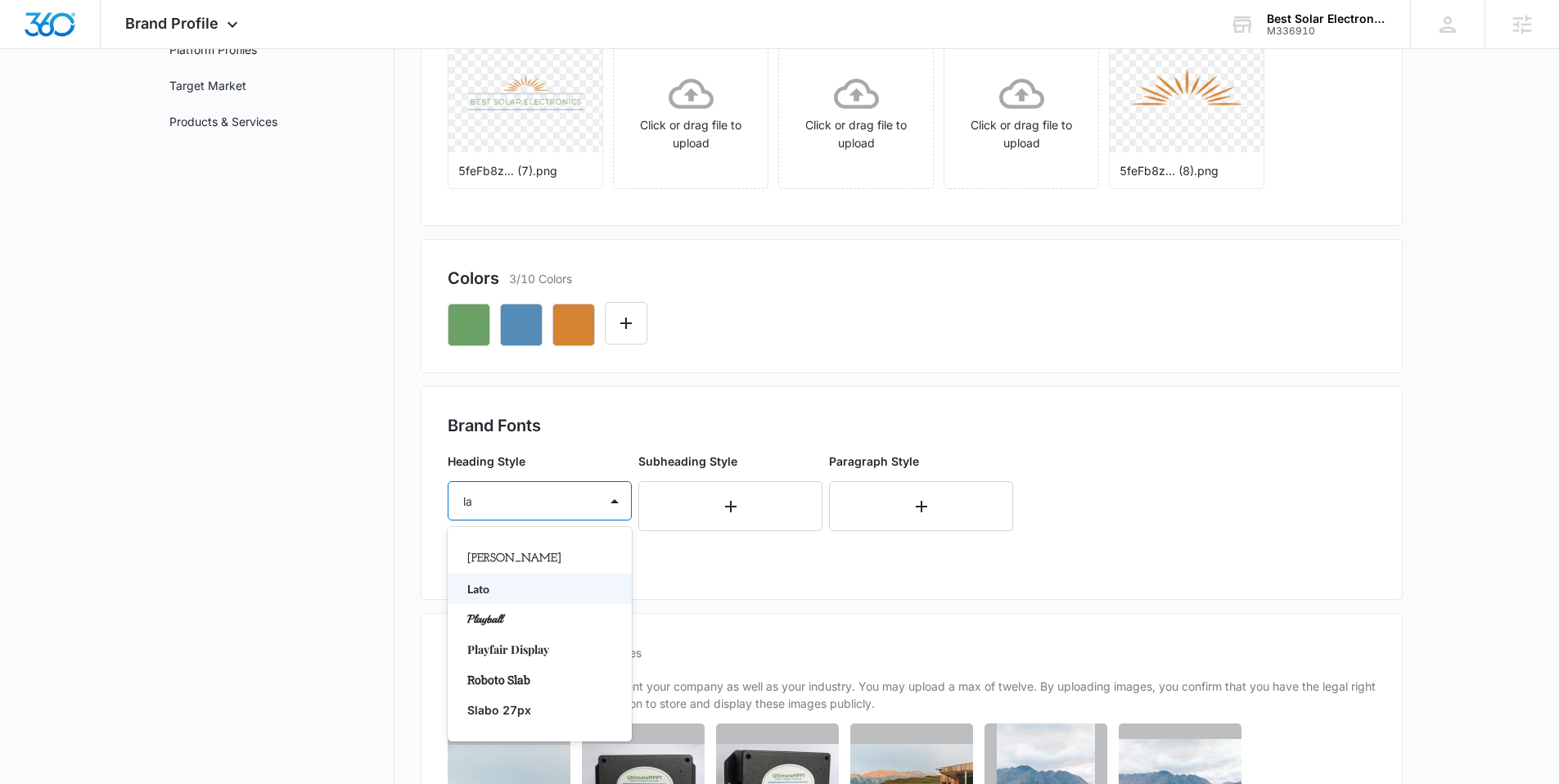
click at [484, 584] on p "Lato" at bounding box center [538, 588] width 142 height 17
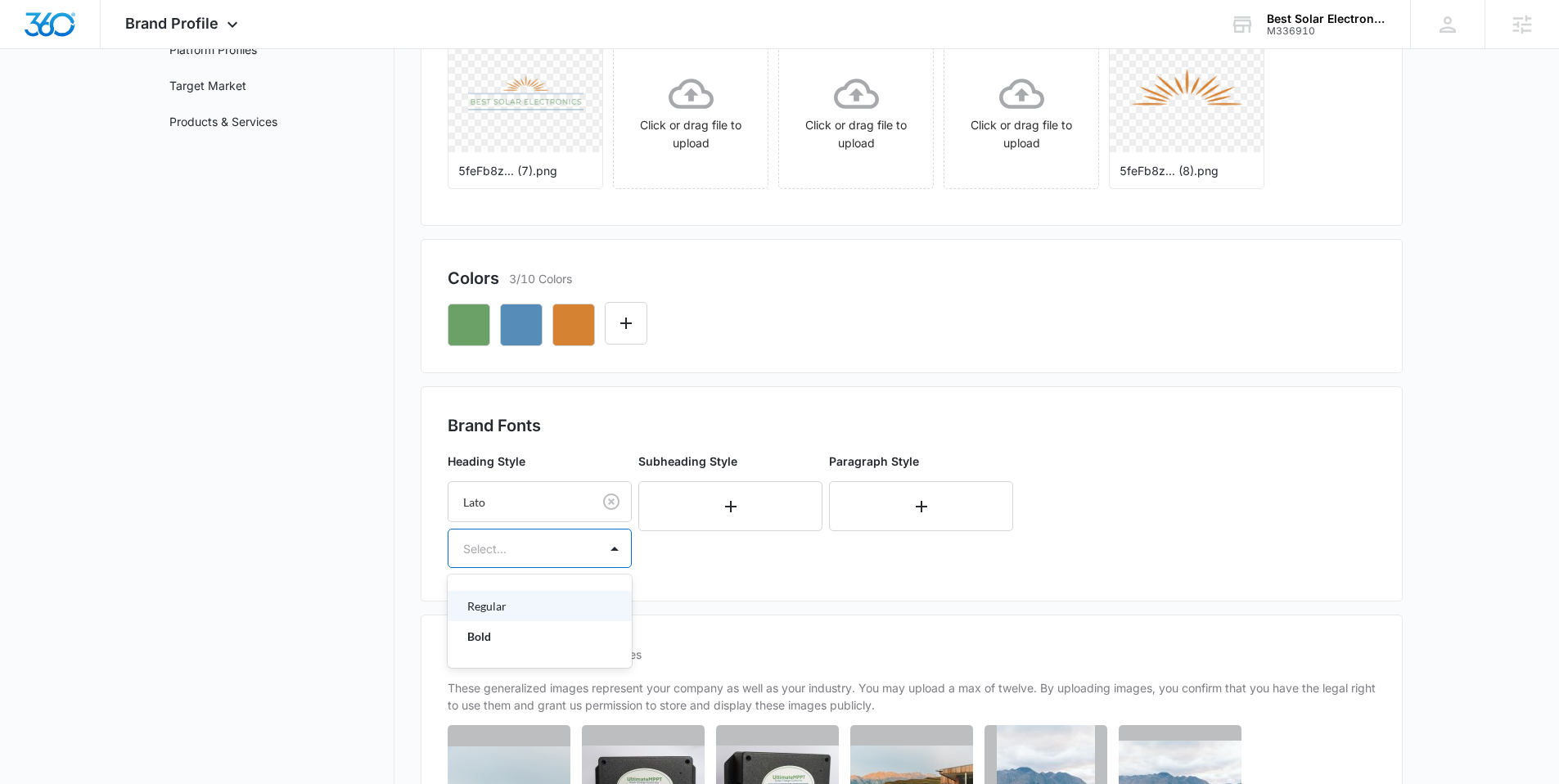
click at [508, 548] on div at bounding box center [519, 548] width 114 height 21
click at [503, 632] on p "Bold" at bounding box center [538, 635] width 142 height 17
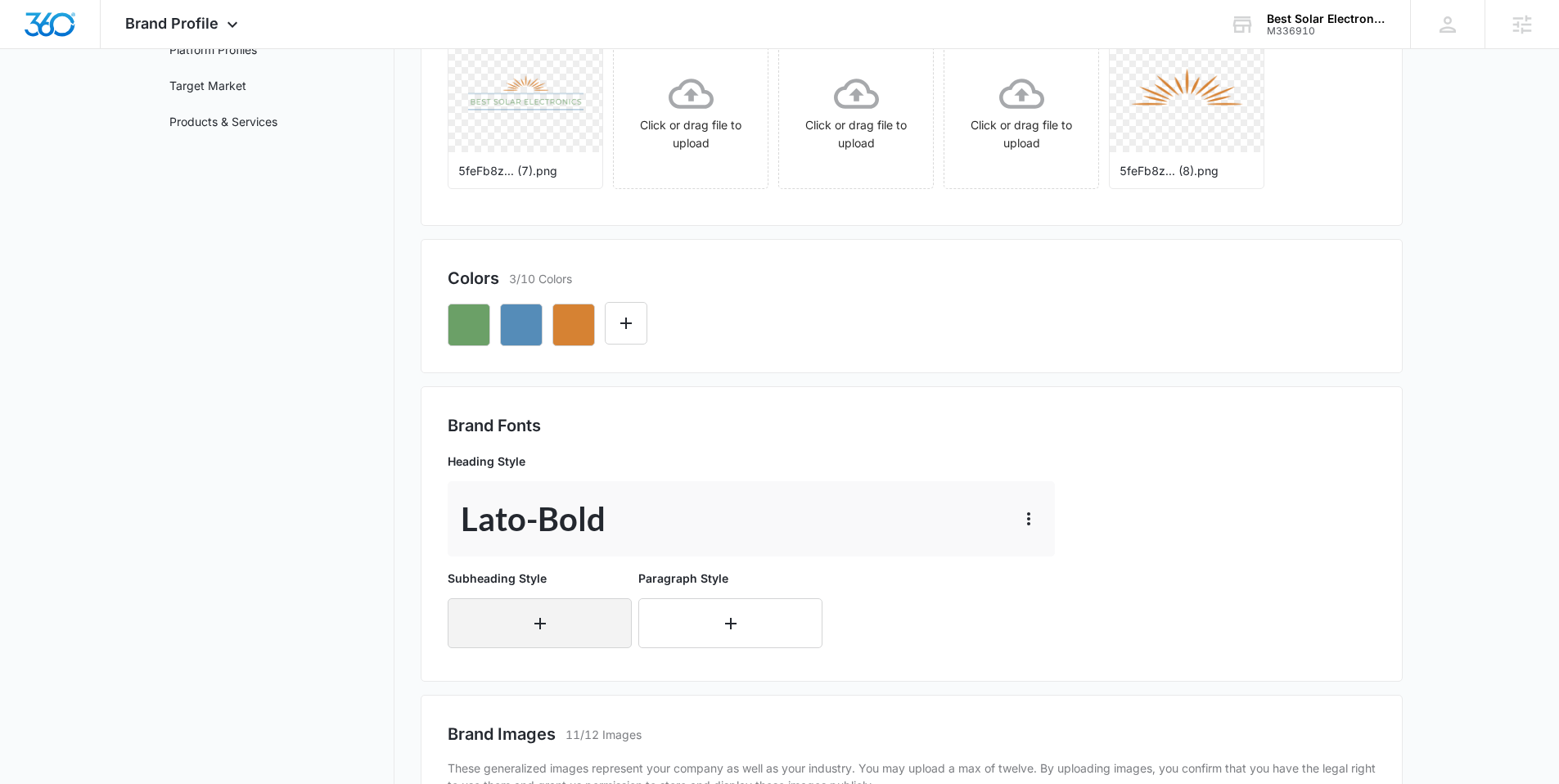
click at [504, 611] on button "button" at bounding box center [540, 623] width 184 height 50
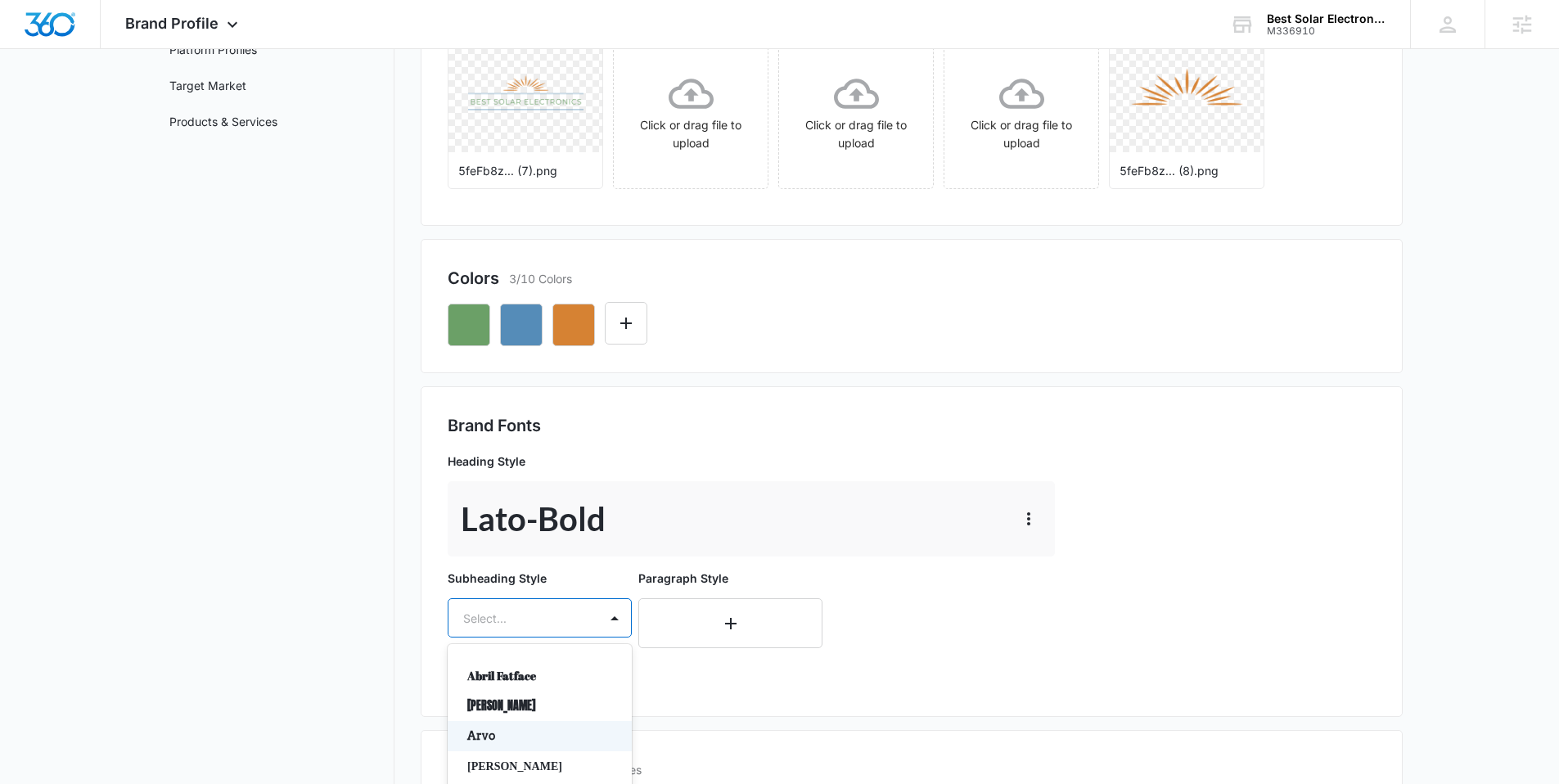
click at [504, 611] on div "Arvo, 3 of 50. 50 results available. Use Up and Down to choose options, press E…" at bounding box center [540, 617] width 184 height 39
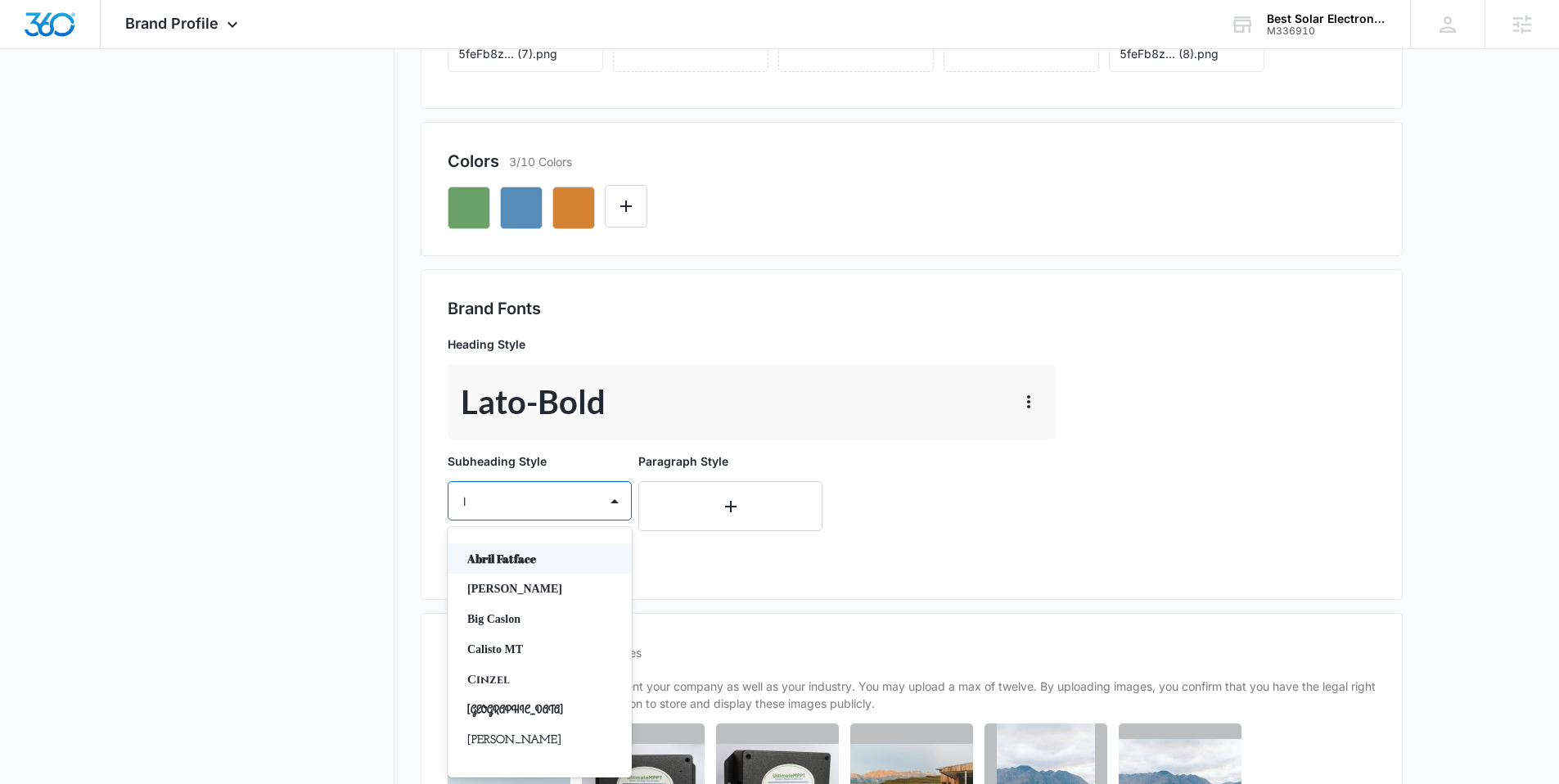
type input "la"
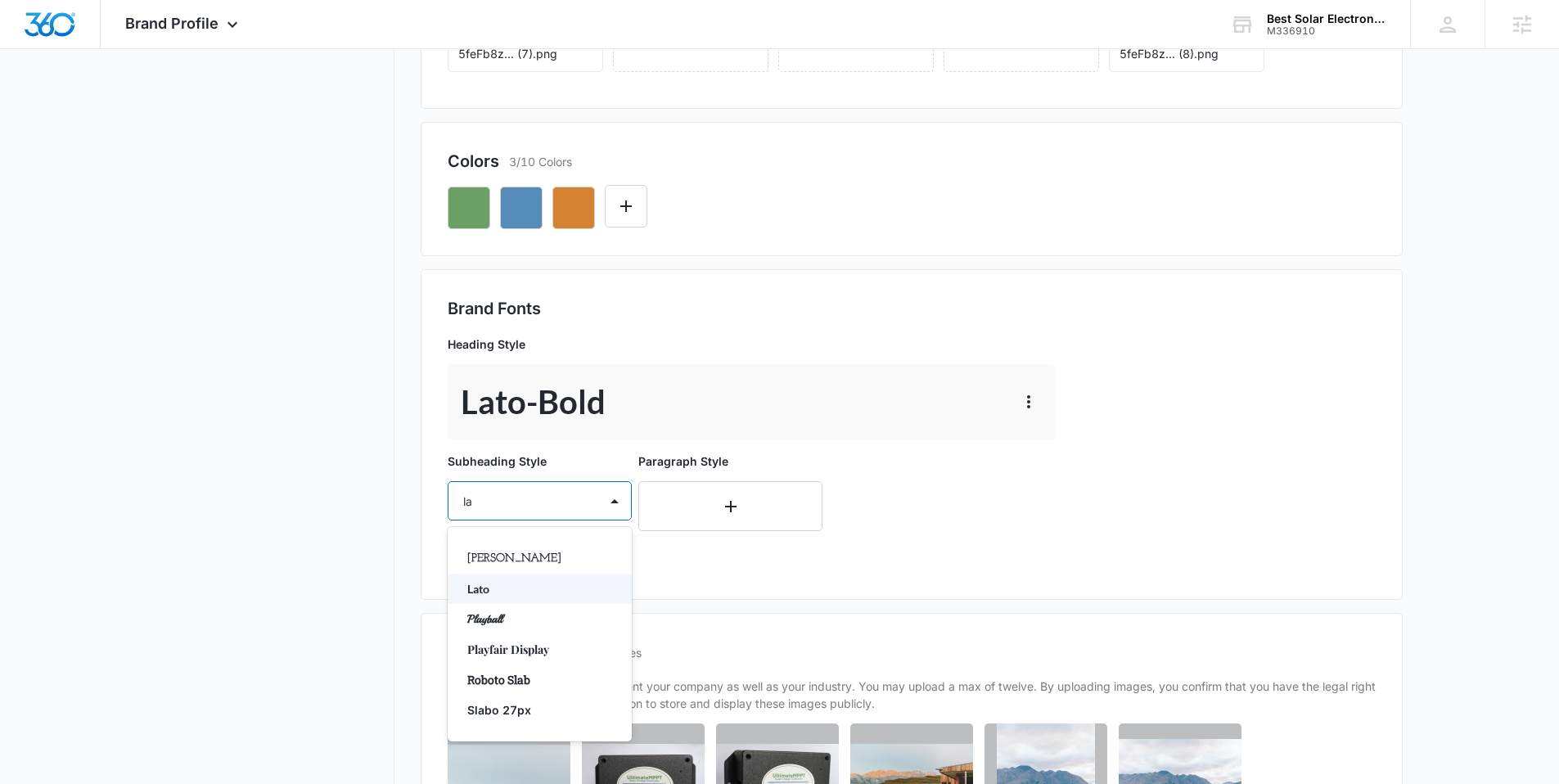
click at [524, 580] on p "Lato" at bounding box center [538, 588] width 142 height 17
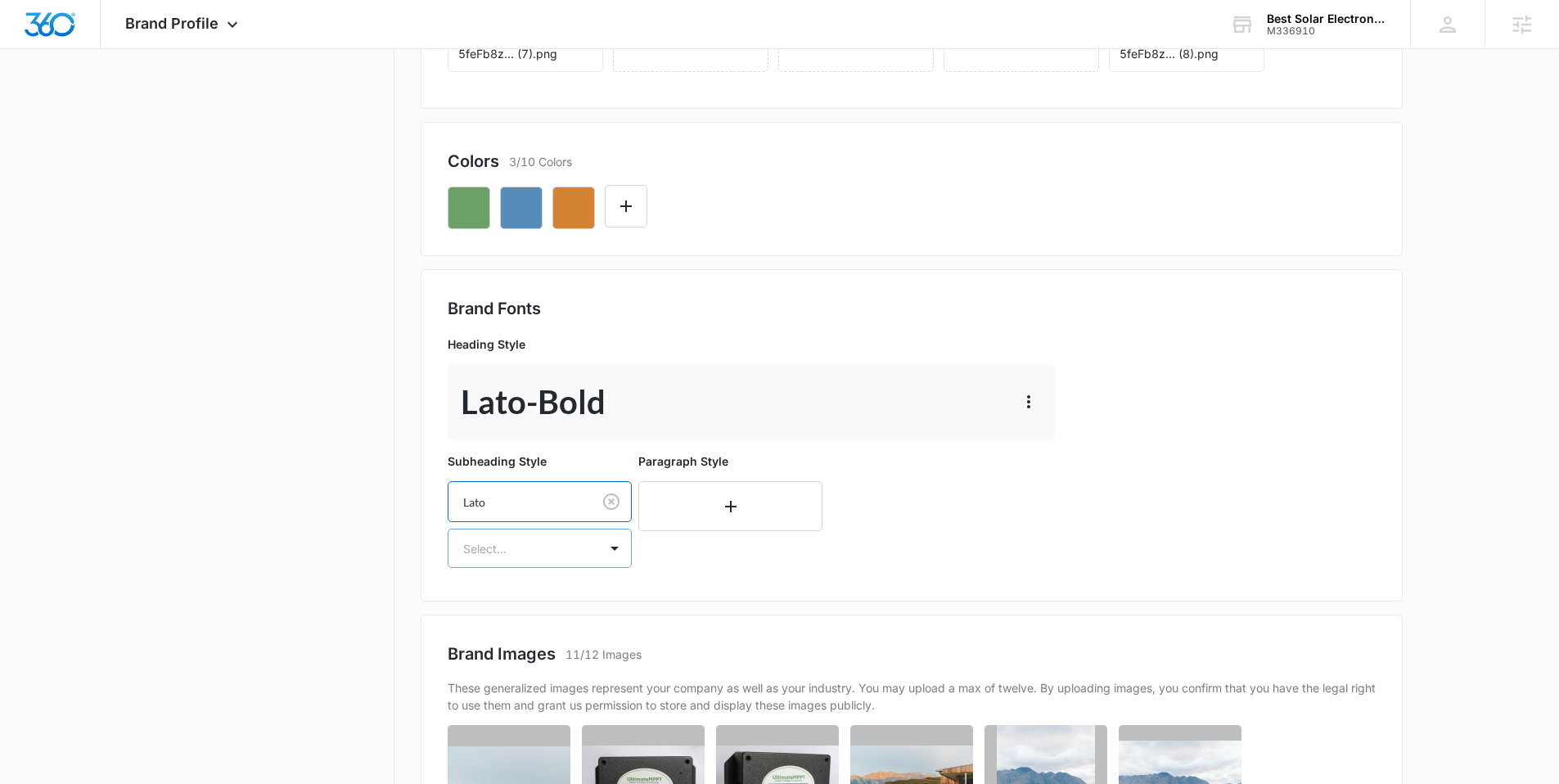
click at [513, 541] on div at bounding box center [519, 548] width 114 height 21
click at [504, 606] on p "Regular" at bounding box center [538, 606] width 142 height 17
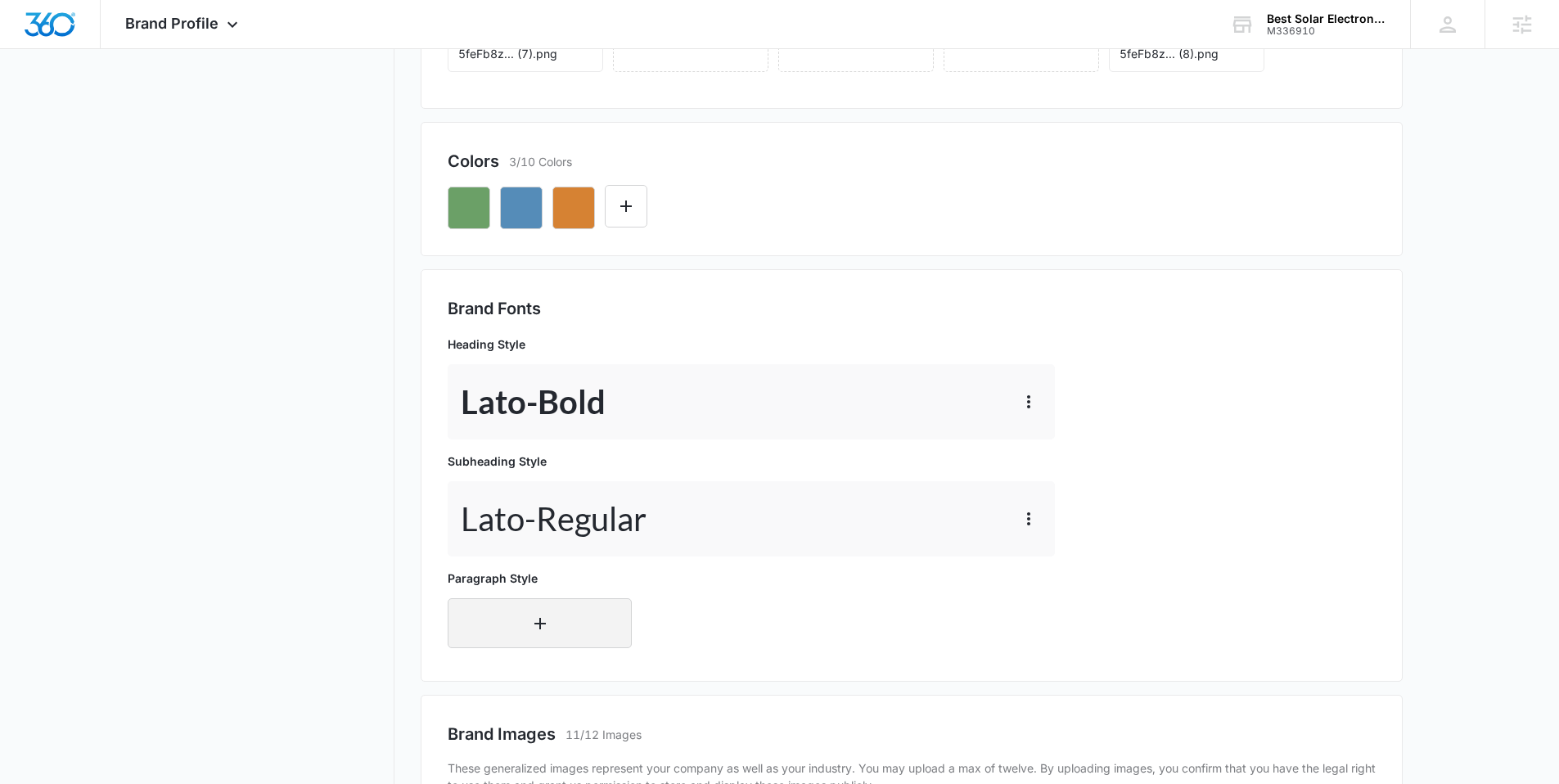
click at [501, 626] on button "button" at bounding box center [540, 623] width 184 height 50
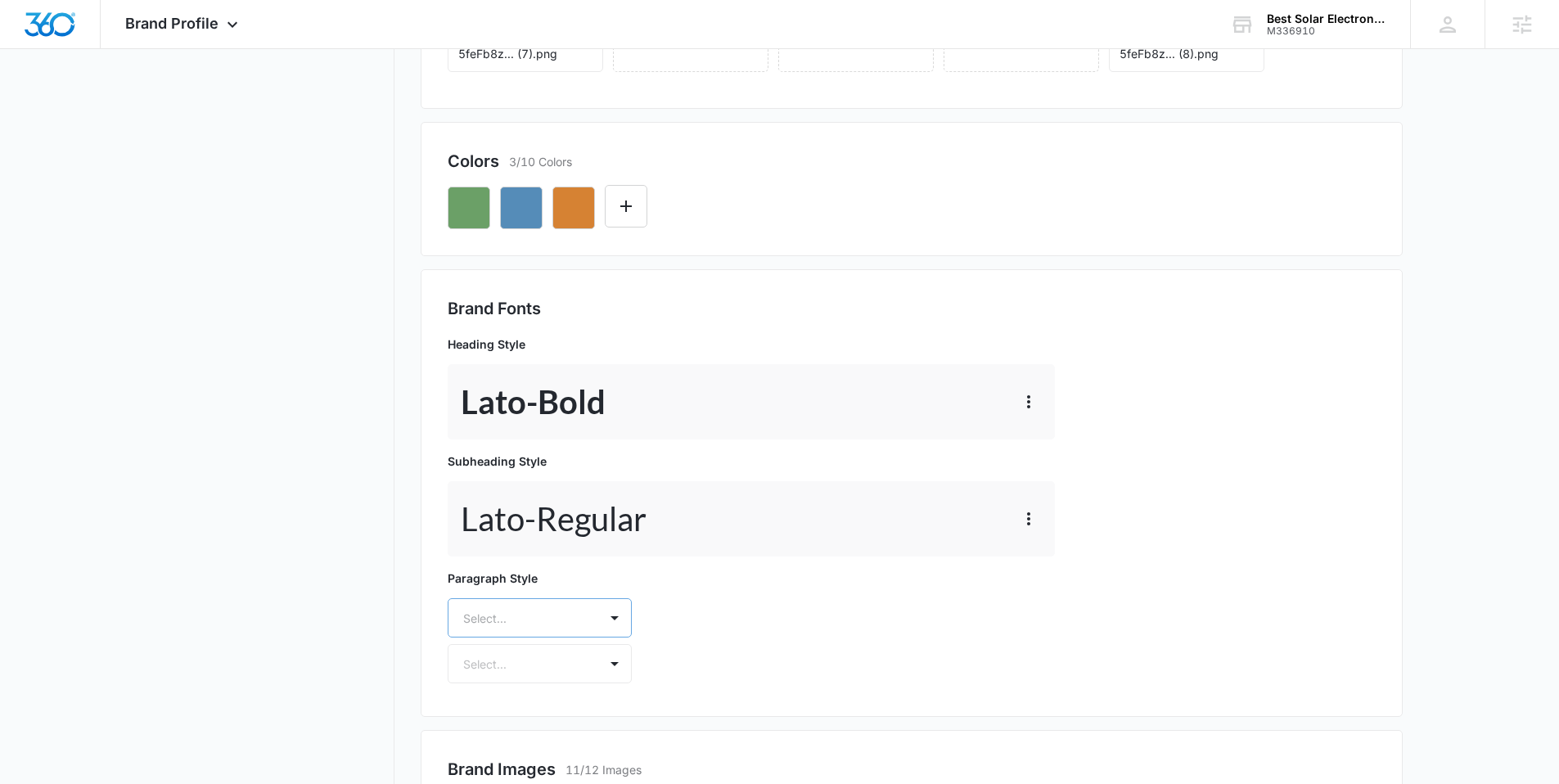
click at [501, 623] on div "Select..." at bounding box center [540, 617] width 184 height 39
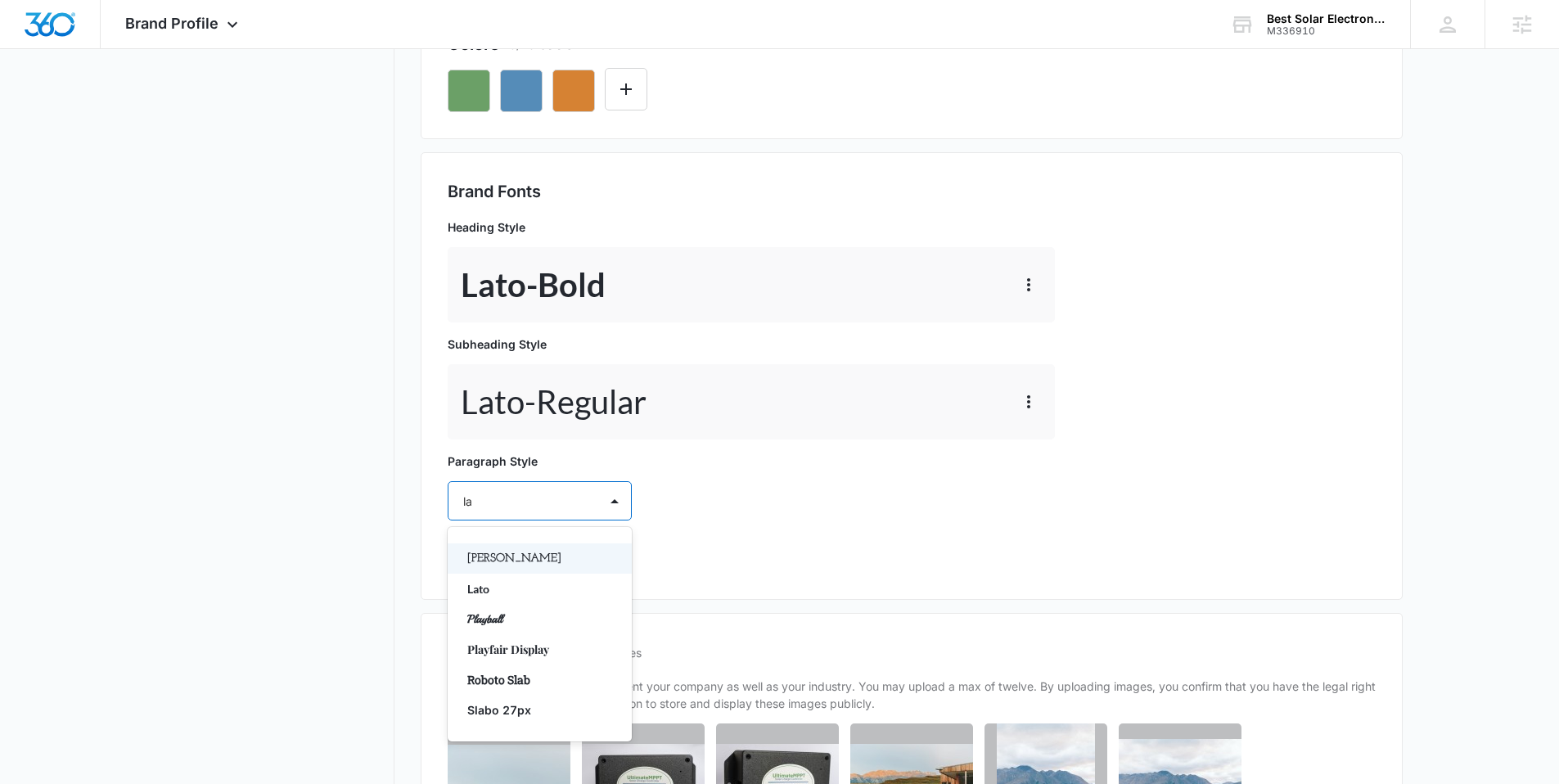
type input "lat"
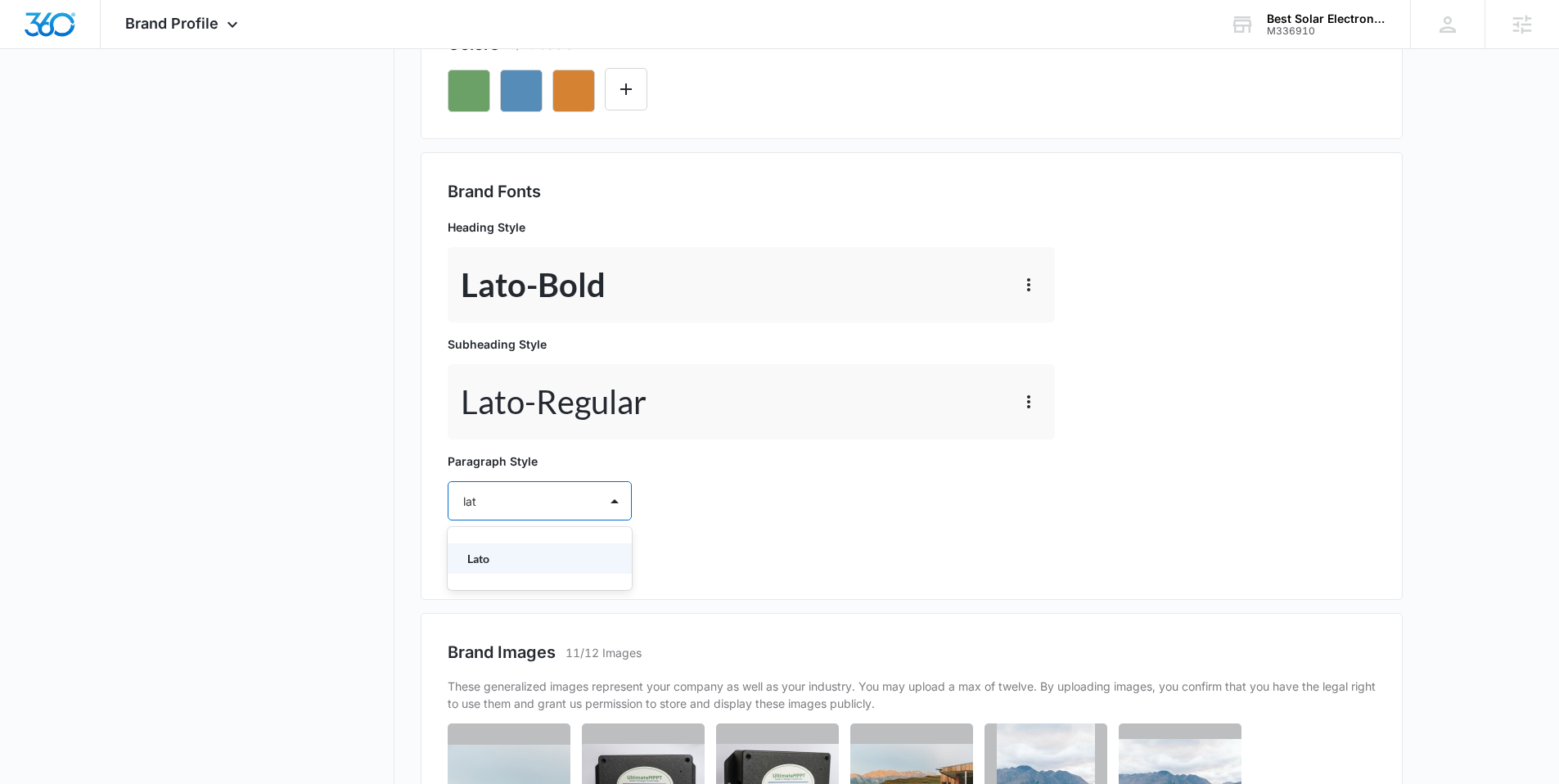
click at [508, 553] on p "Lato" at bounding box center [538, 558] width 142 height 17
click at [508, 554] on div at bounding box center [519, 548] width 114 height 21
click at [495, 604] on p "Regular" at bounding box center [538, 606] width 142 height 17
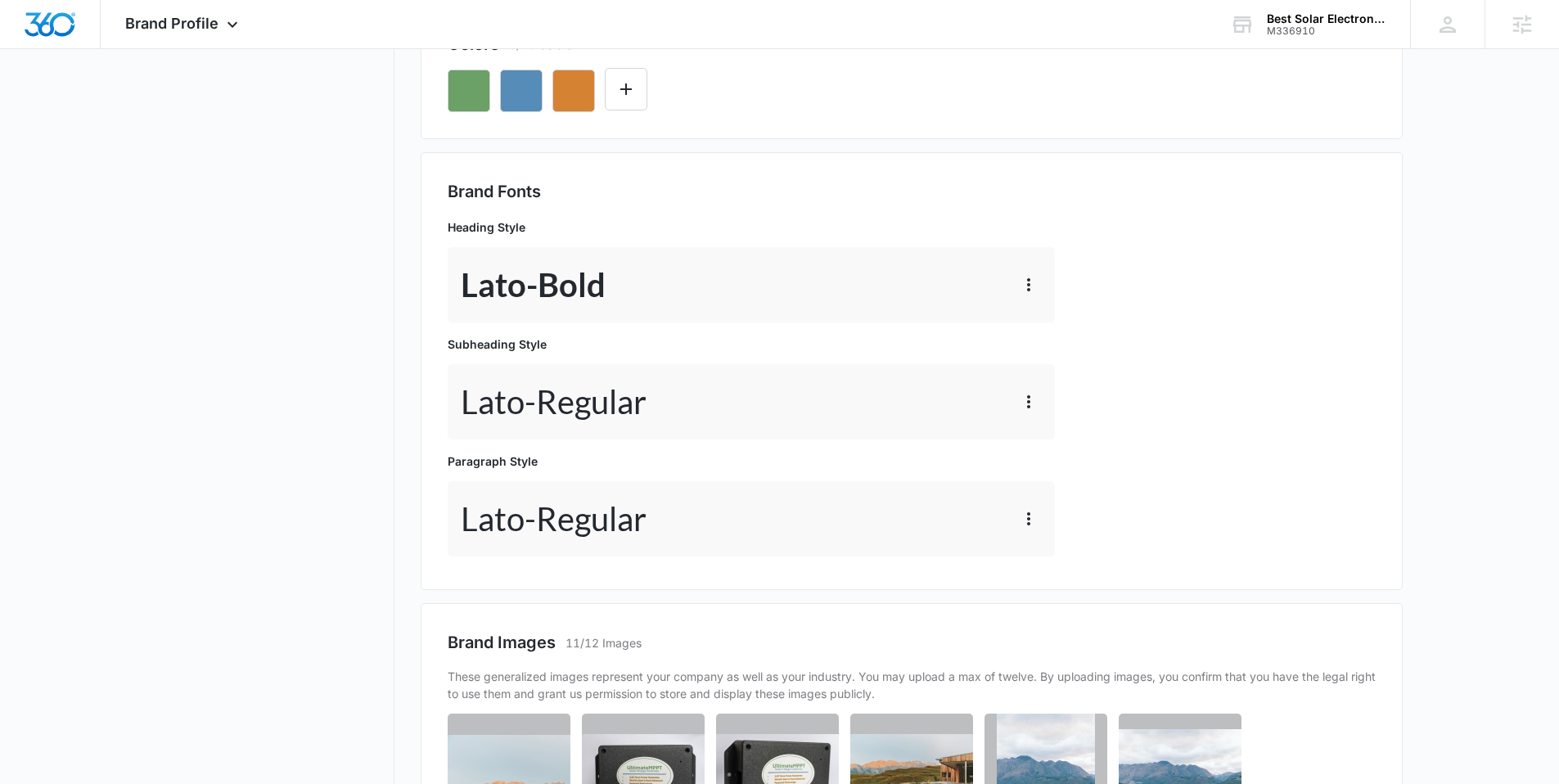
click at [387, 505] on nav "Brand Profile Getting Started Overview Brand Assets Objectives Platform Profile…" at bounding box center [275, 395] width 238 height 1560
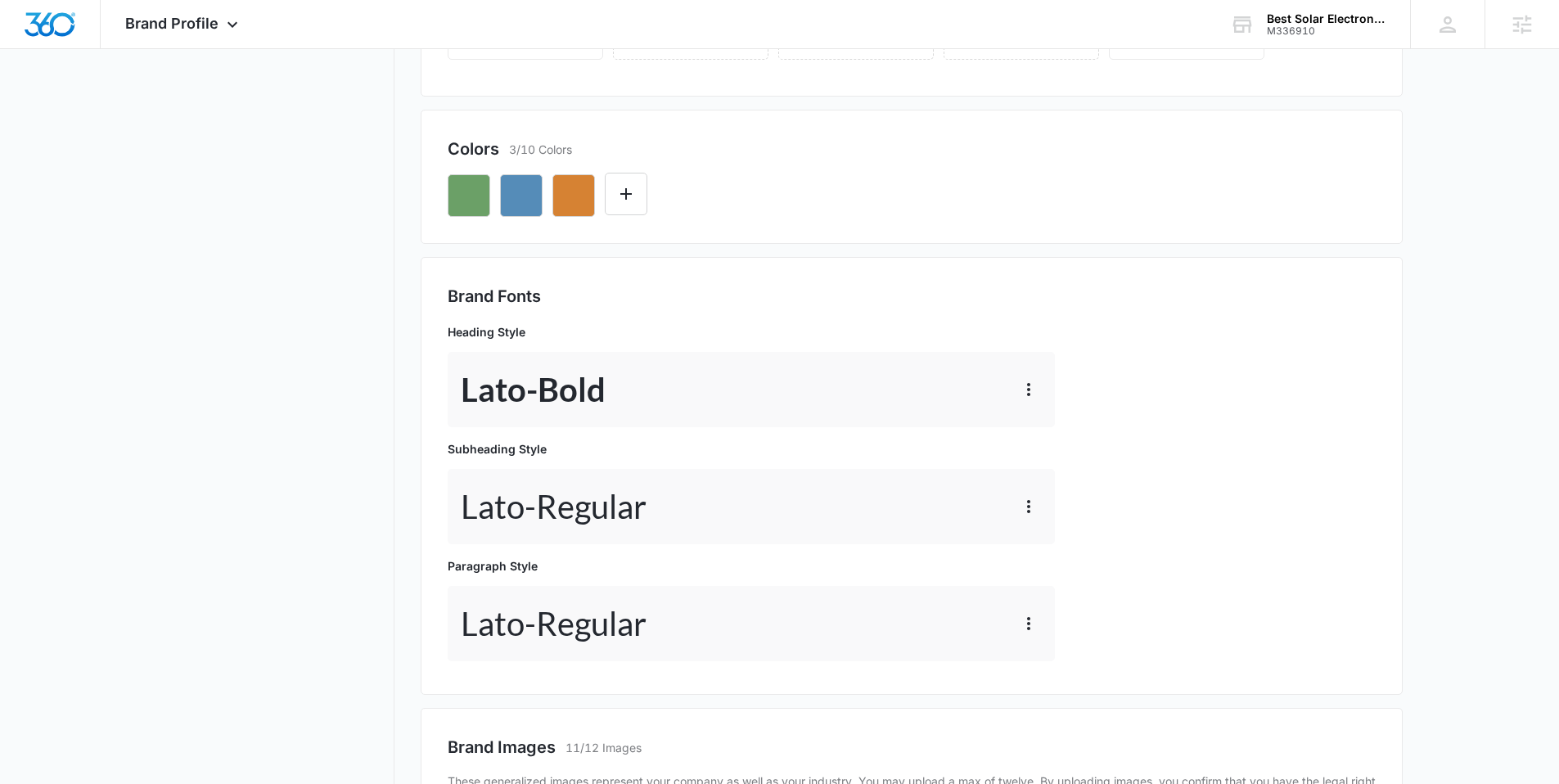
scroll to position [0, 0]
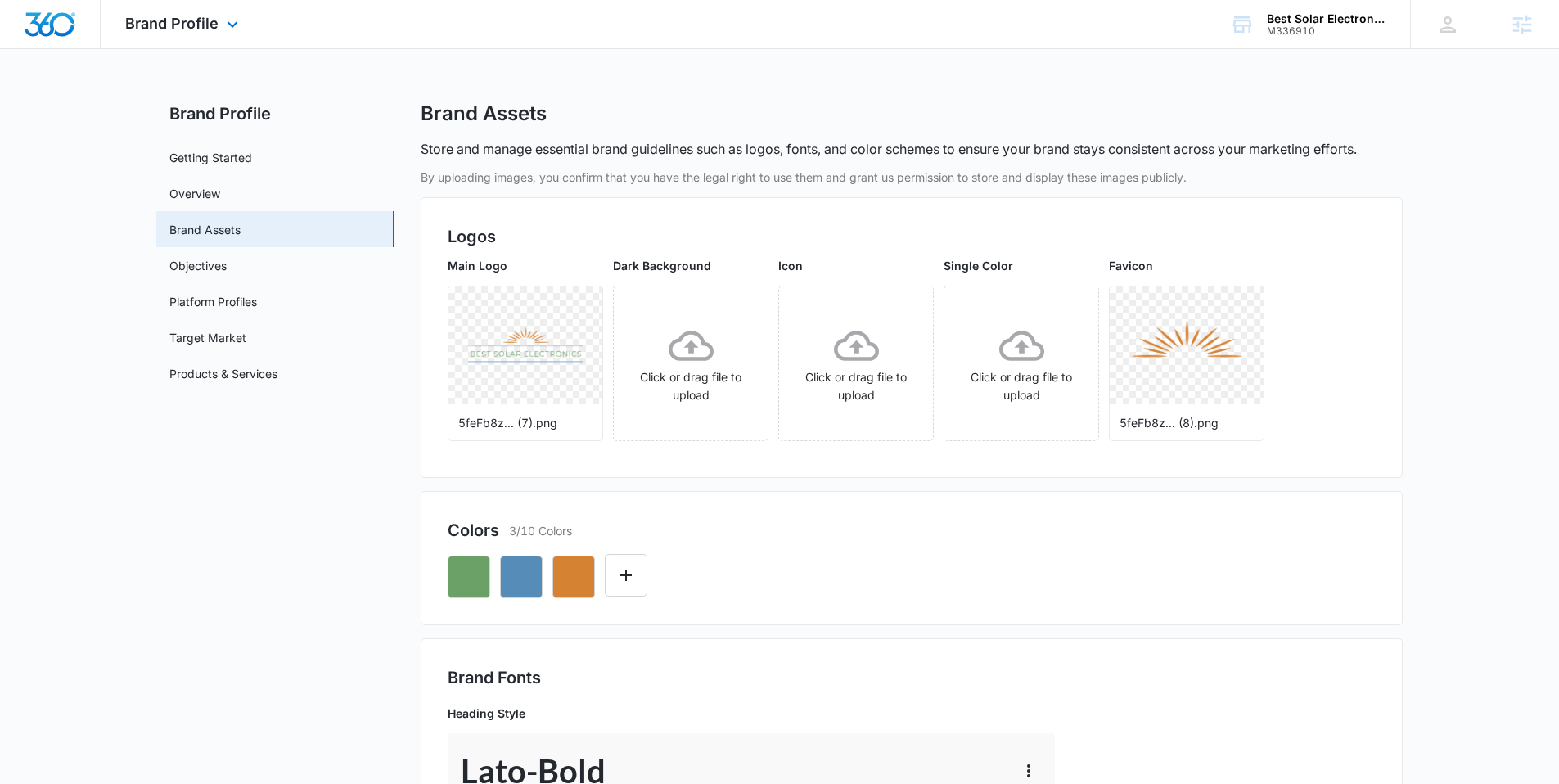
click at [60, 31] on img "Dashboard" at bounding box center [50, 25] width 52 height 25
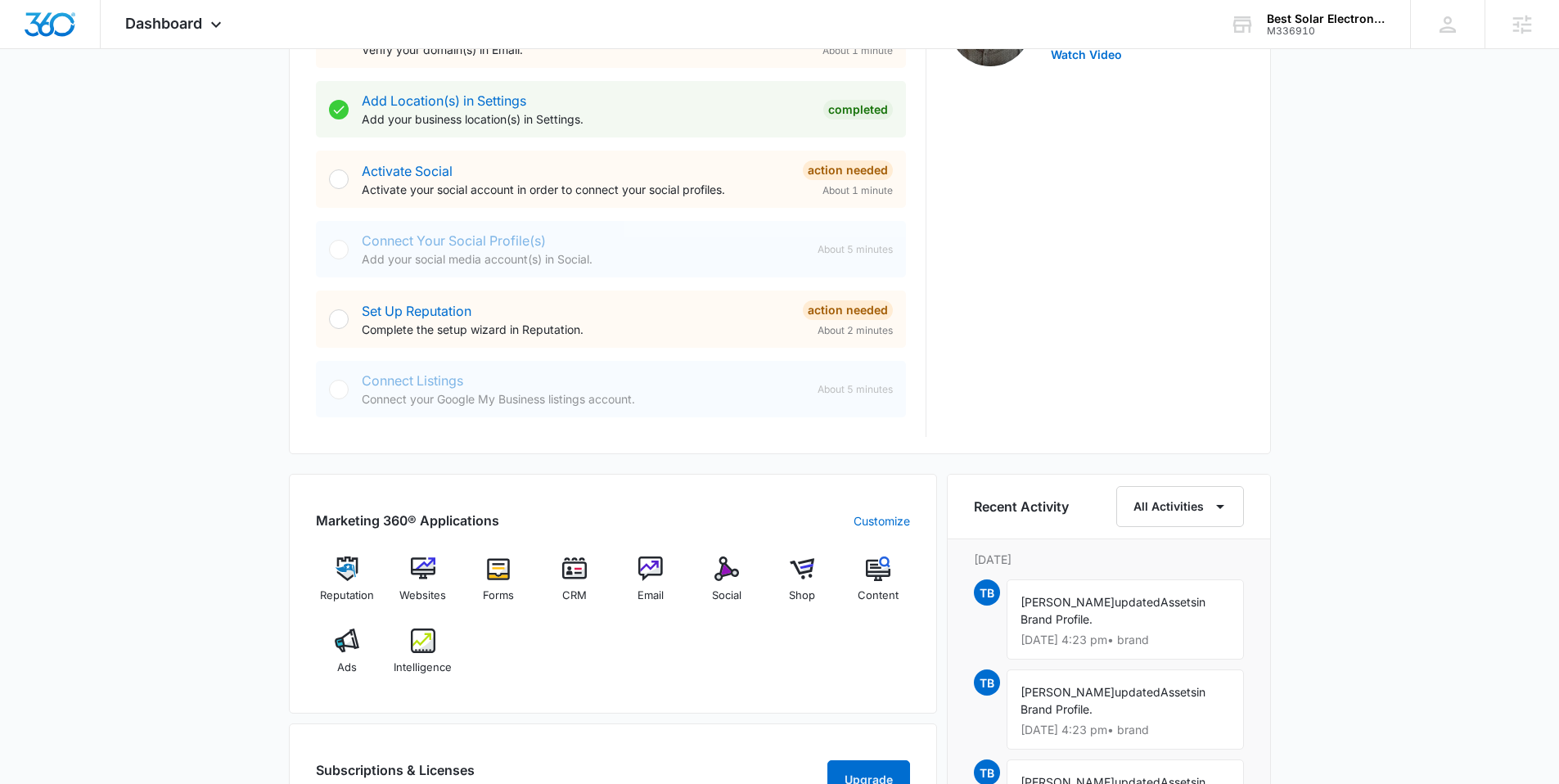
scroll to position [683, 0]
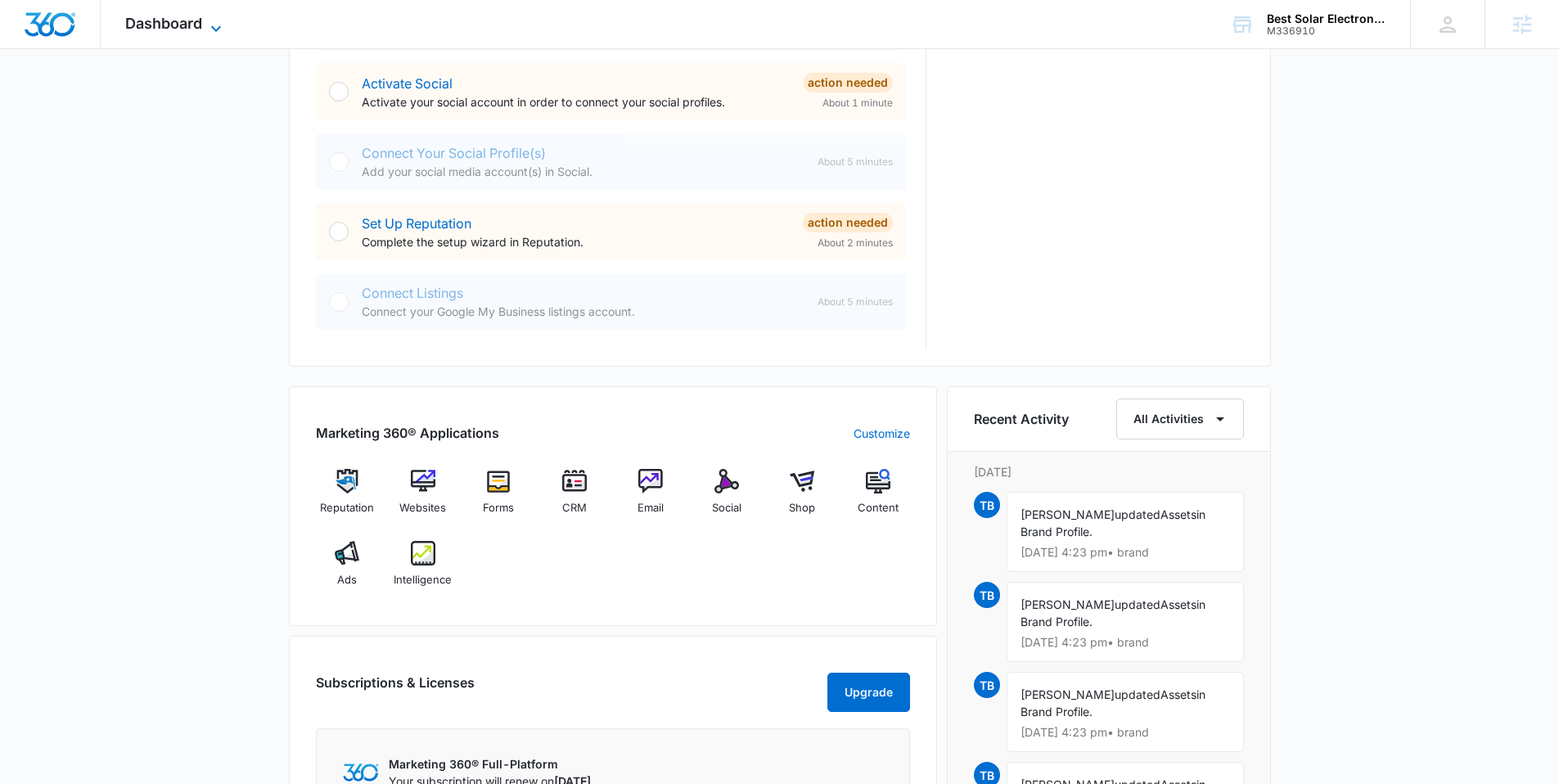
click at [144, 18] on span "Dashboard" at bounding box center [163, 23] width 77 height 17
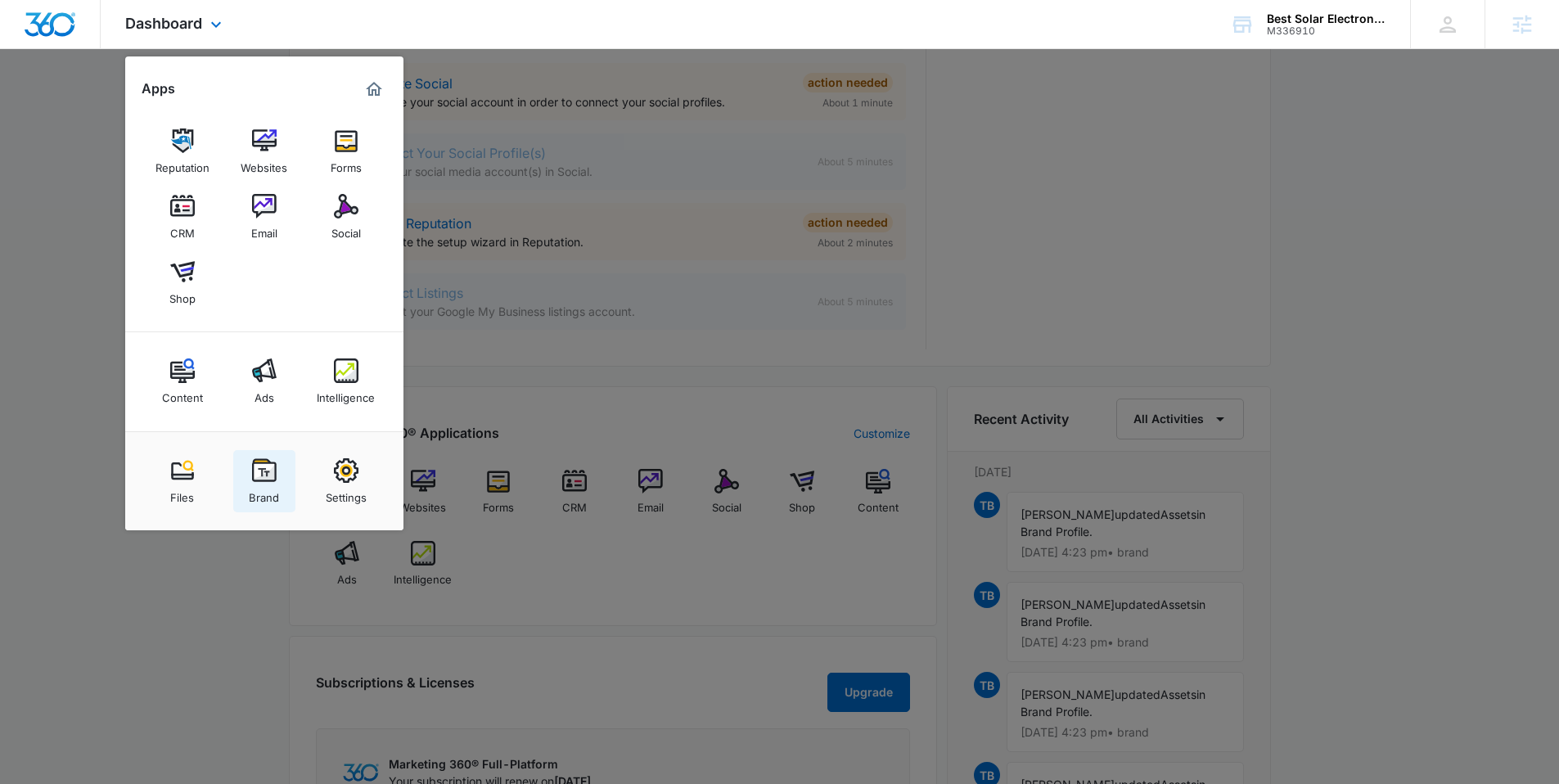
click at [278, 476] on link "Brand" at bounding box center [264, 480] width 62 height 62
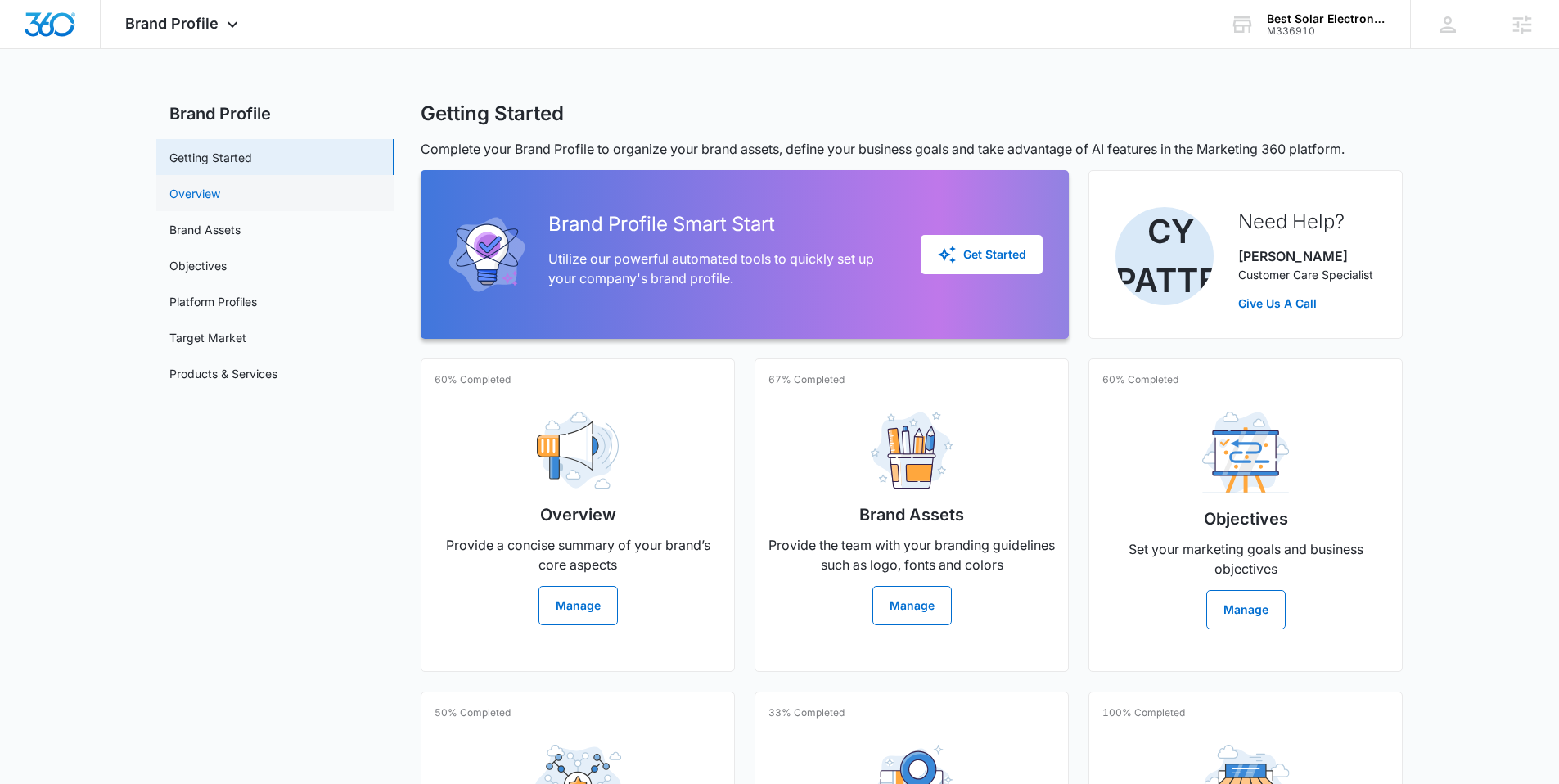
click at [220, 197] on link "Overview" at bounding box center [194, 193] width 51 height 17
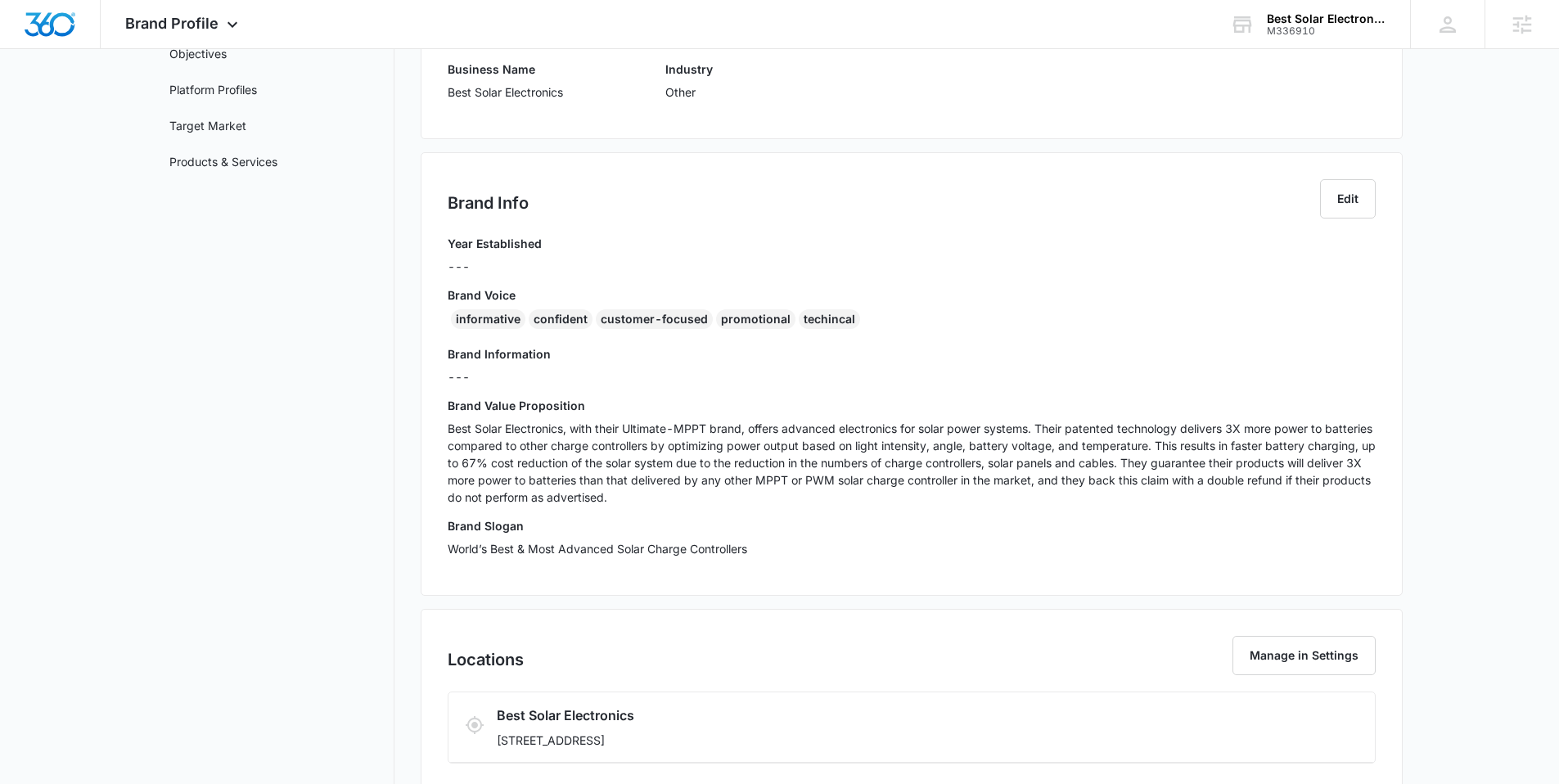
scroll to position [318, 0]
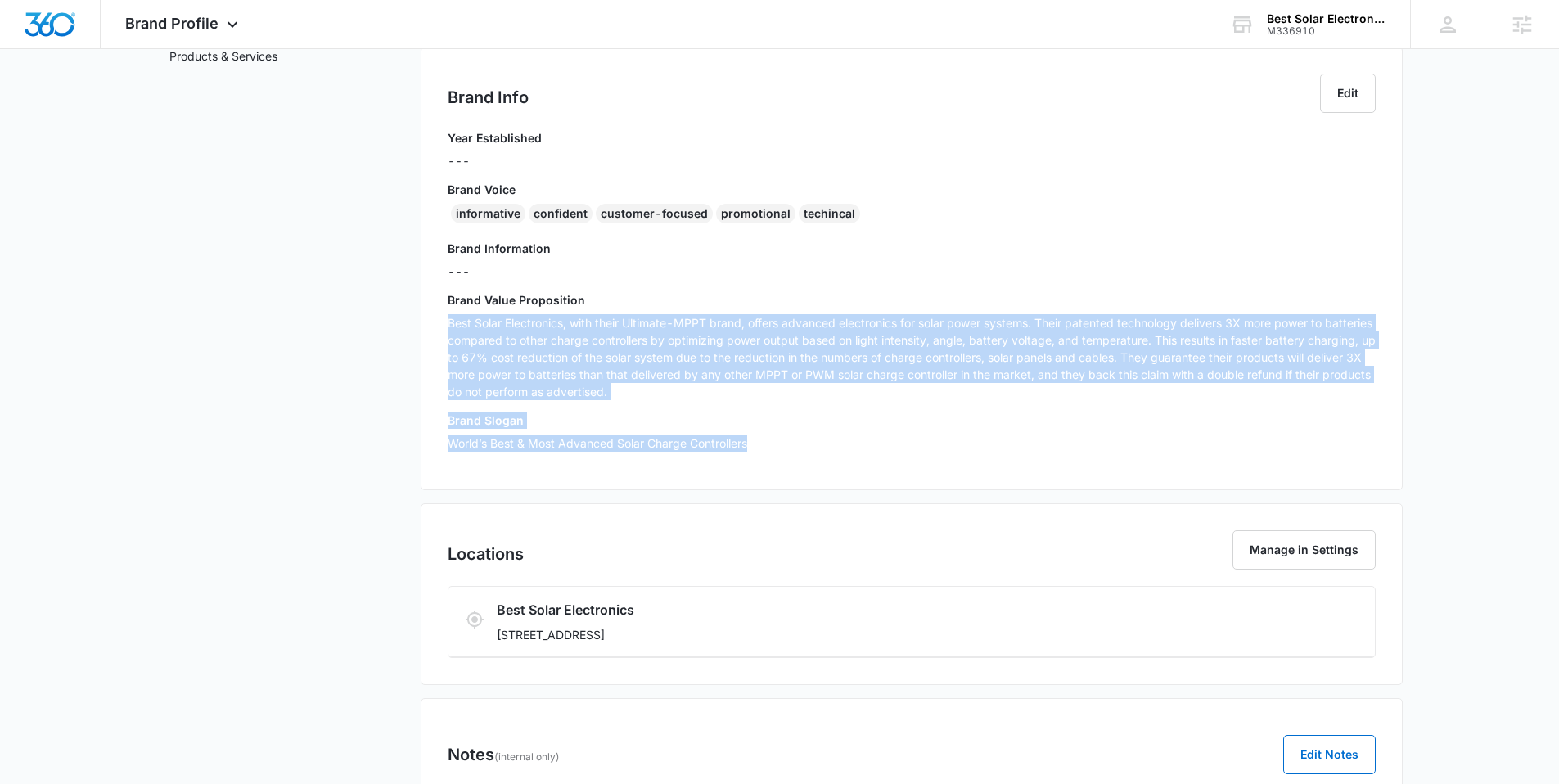
drag, startPoint x: 449, startPoint y: 323, endPoint x: 761, endPoint y: 446, distance: 335.4
click at [761, 446] on div "Year Established --- Brand Voice informative confident customer-focused promoti…" at bounding box center [912, 296] width 928 height 334
copy div "Best Solar Electronics, with their Ultimate-MPPT brand, offers advanced electro…"
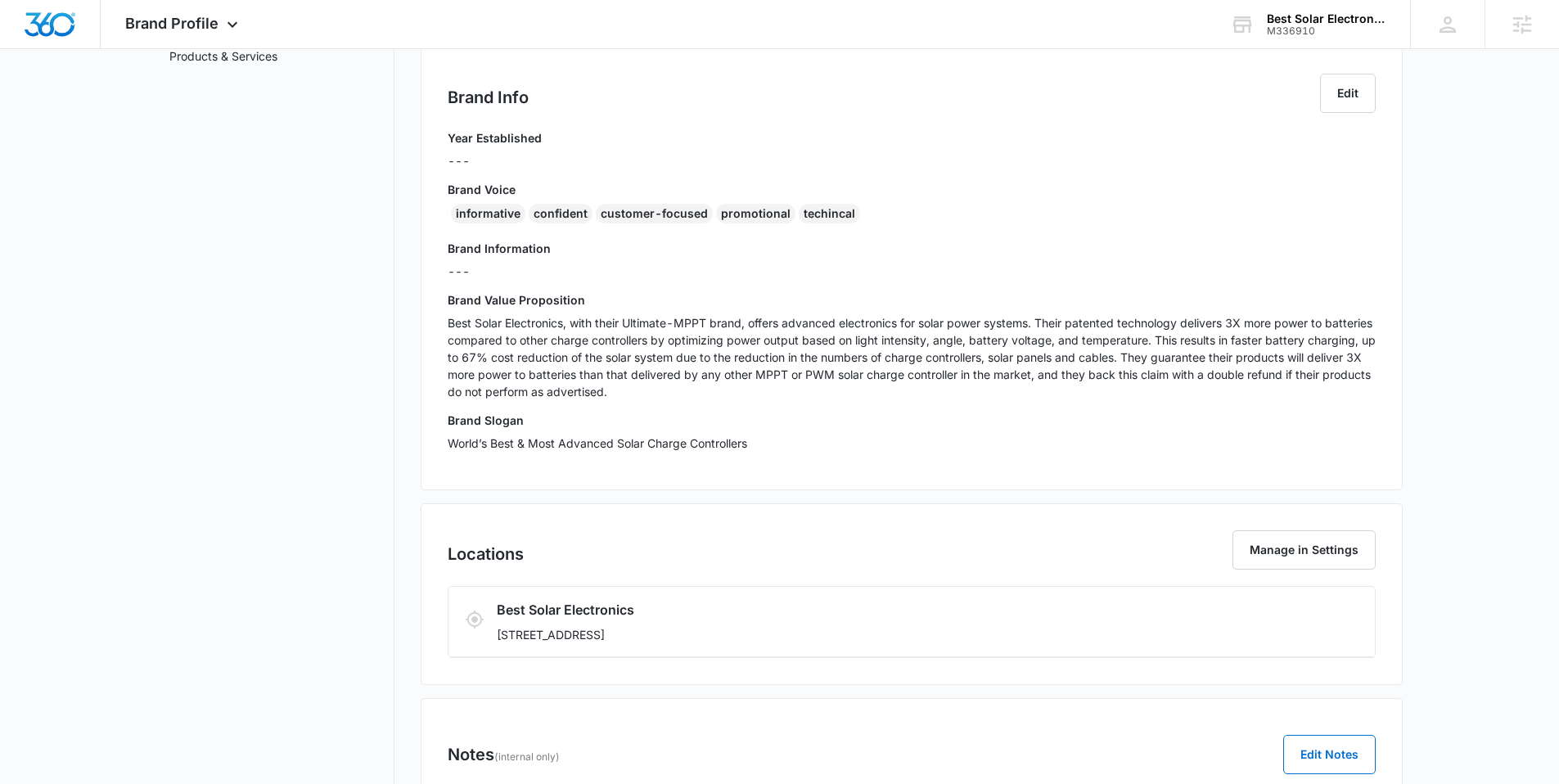
click at [899, 168] on div "Year Established ---" at bounding box center [912, 155] width 928 height 51
click at [42, 30] on img "Dashboard" at bounding box center [50, 25] width 52 height 25
